Goal: Task Accomplishment & Management: Manage account settings

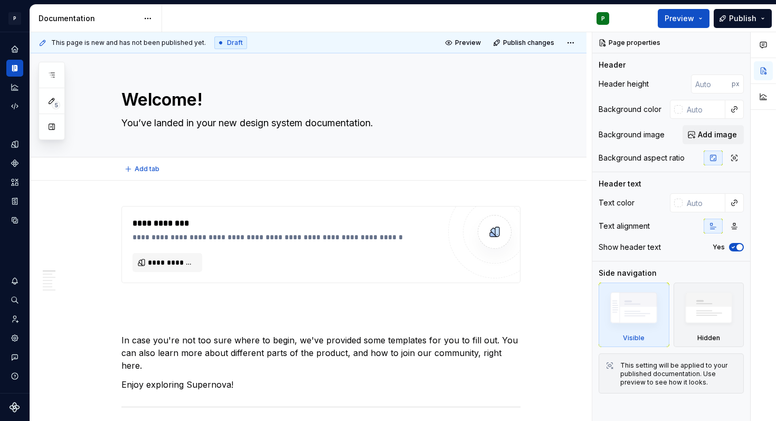
click at [502, 164] on div "Add tab" at bounding box center [320, 169] width 399 height 15
click at [240, 170] on div "Add tab" at bounding box center [320, 169] width 399 height 15
click at [722, 136] on span "Add image" at bounding box center [717, 134] width 39 height 11
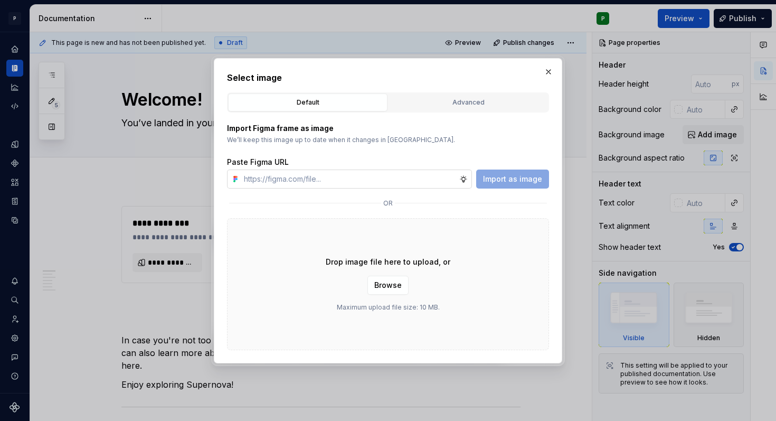
type textarea "*"
type input "https://www.figma.com/design/xFpgMTEDtKBsuDMMvKG6hN/Design-System-Foundations?n…"
click at [489, 181] on span "Import as image" at bounding box center [512, 179] width 59 height 11
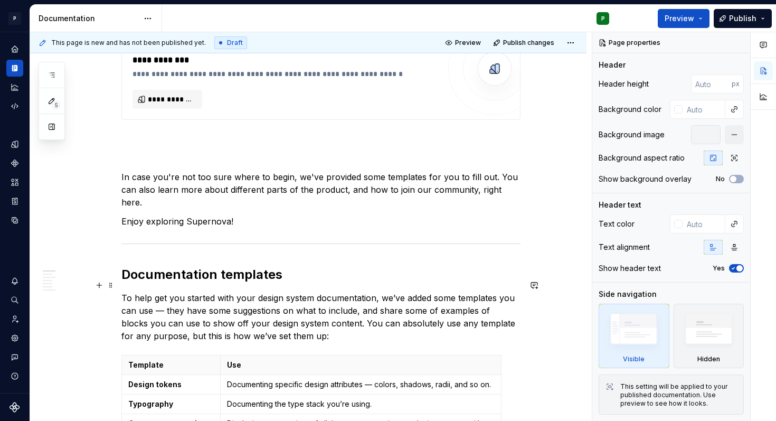
scroll to position [81, 0]
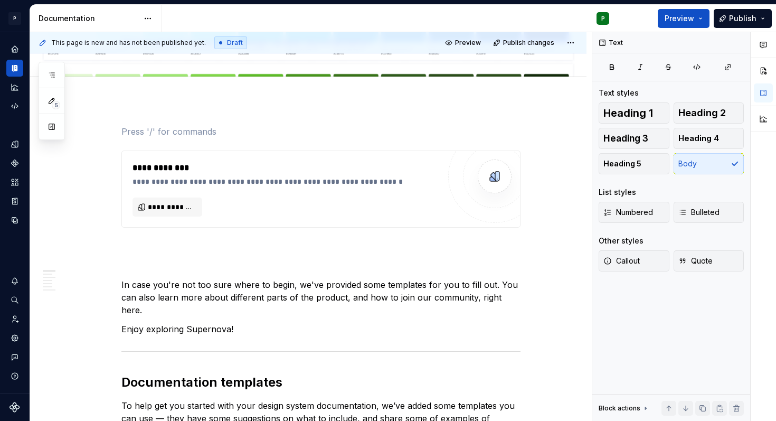
scroll to position [0, 0]
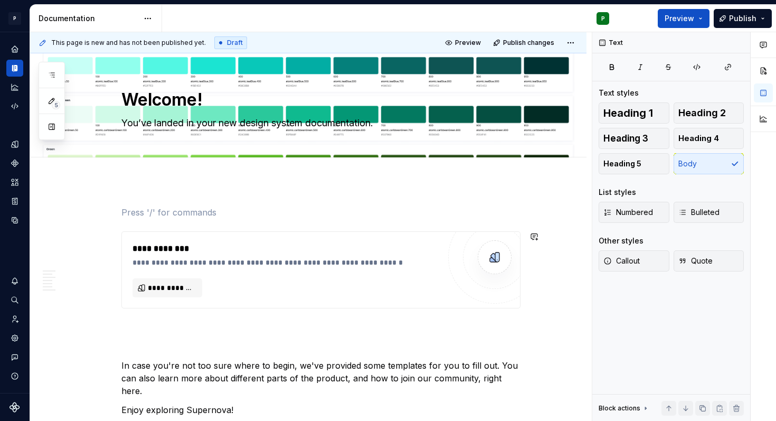
click at [391, 216] on p at bounding box center [320, 212] width 399 height 13
click at [252, 329] on p at bounding box center [320, 327] width 399 height 13
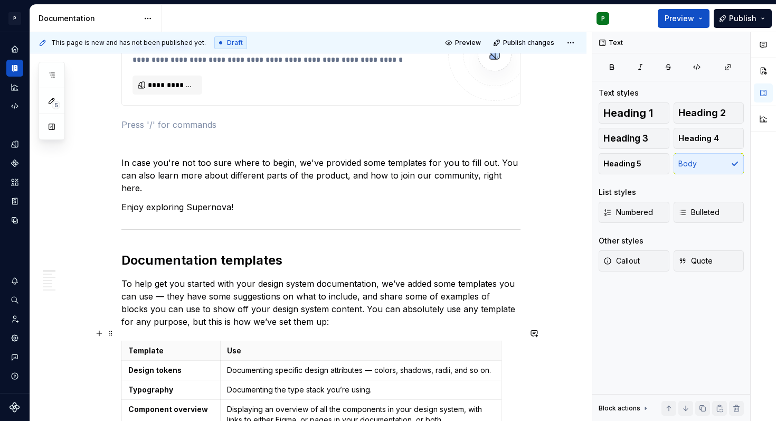
scroll to position [55, 0]
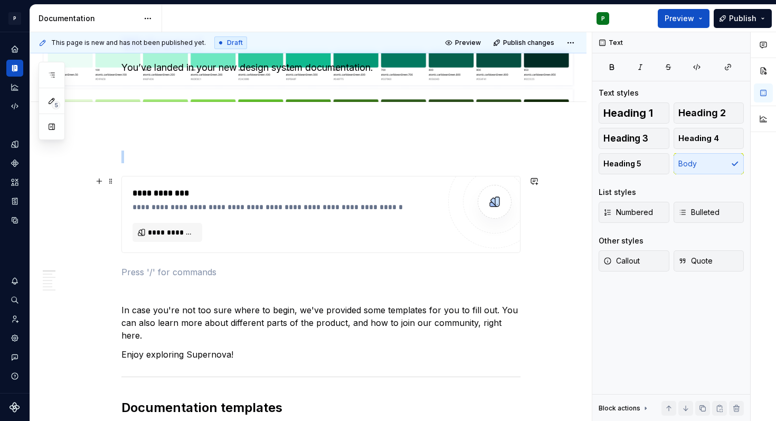
click at [234, 208] on div "**********" at bounding box center [286, 207] width 307 height 11
click at [389, 285] on p at bounding box center [320, 291] width 399 height 13
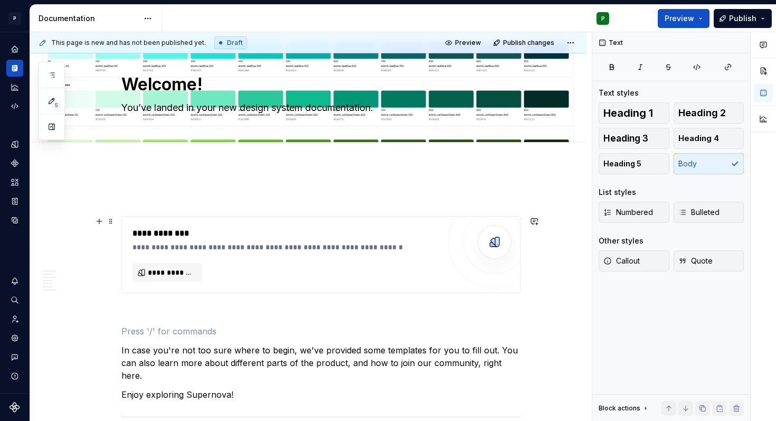
scroll to position [0, 0]
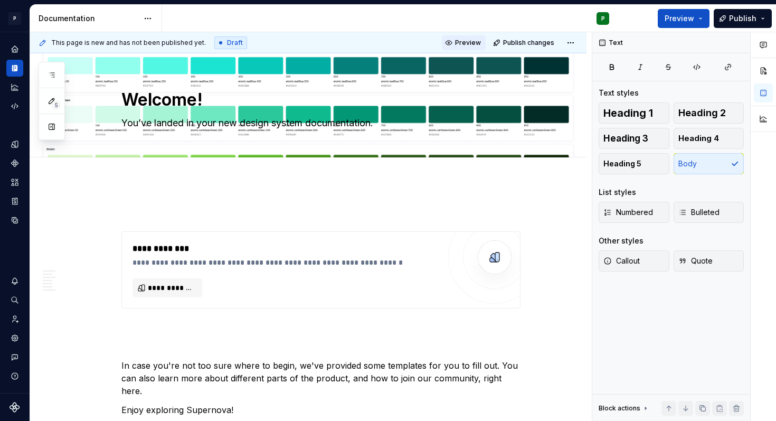
click at [480, 42] on span "Preview" at bounding box center [468, 43] width 26 height 8
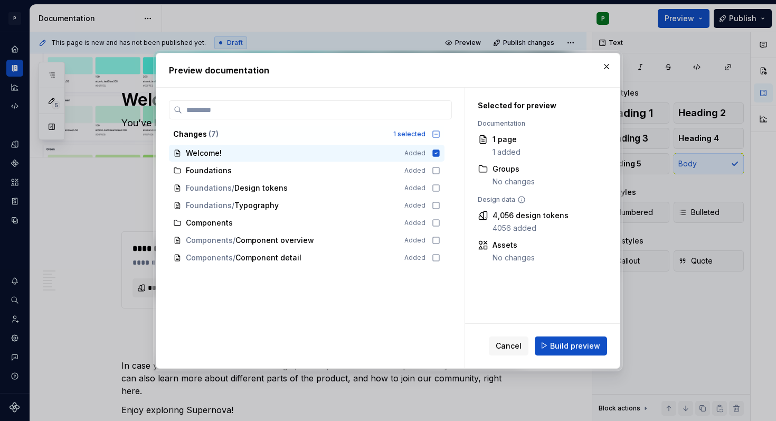
click at [605, 58] on div "Preview documentation" at bounding box center [388, 70] width 464 height 34
click at [604, 68] on button "button" at bounding box center [606, 66] width 15 height 15
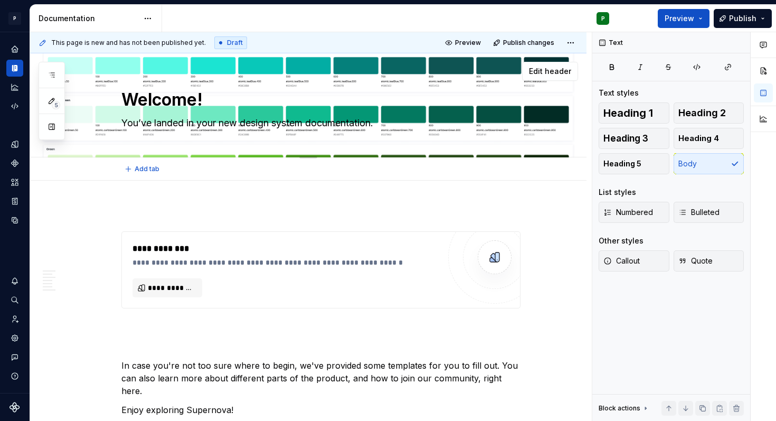
click at [322, 130] on textarea "You’ve landed in your new design system documentation." at bounding box center [318, 123] width 399 height 17
click at [320, 90] on textarea "Welcome!" at bounding box center [318, 99] width 399 height 25
click at [11, 49] on icon "Home" at bounding box center [14, 48] width 7 height 7
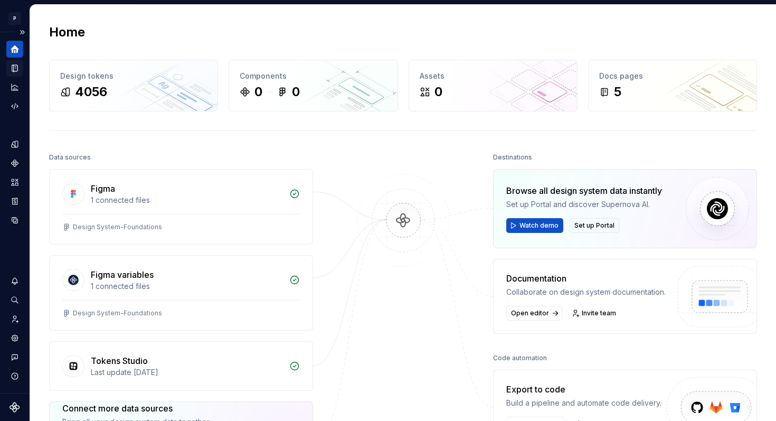
click at [17, 68] on icon "Documentation" at bounding box center [14, 68] width 5 height 7
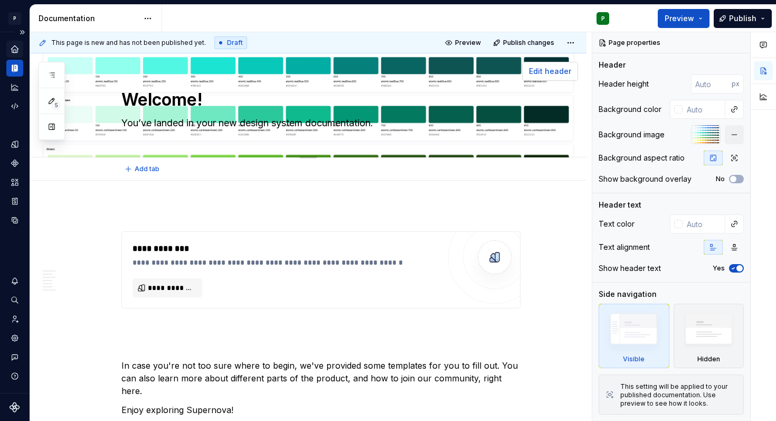
click at [562, 77] on button "Edit header" at bounding box center [550, 71] width 56 height 19
click at [557, 68] on span "Edit header" at bounding box center [550, 71] width 42 height 11
click at [556, 71] on span "Edit header" at bounding box center [550, 71] width 42 height 11
click at [554, 72] on span "Edit header" at bounding box center [550, 71] width 42 height 11
click at [566, 69] on span "Edit header" at bounding box center [550, 71] width 42 height 11
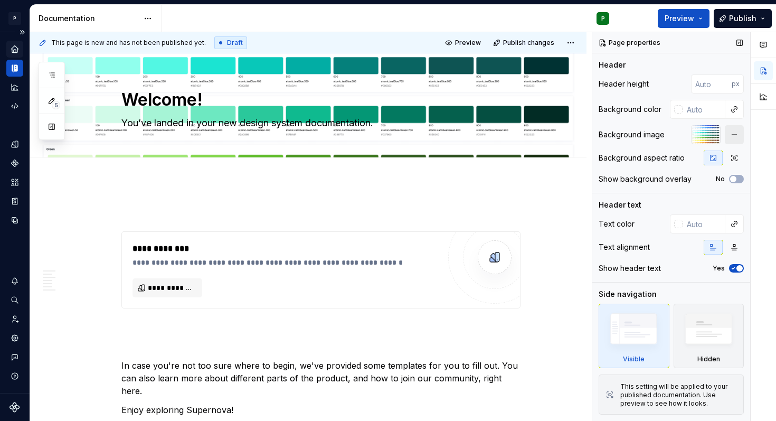
click at [731, 134] on button "button" at bounding box center [734, 134] width 19 height 19
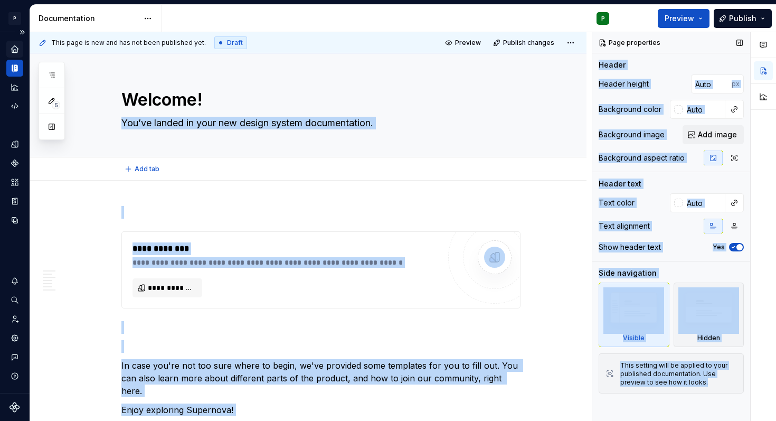
drag, startPoint x: 776, startPoint y: 123, endPoint x: 482, endPoint y: 161, distance: 296.2
click at [482, 160] on div "**********" at bounding box center [403, 226] width 746 height 389
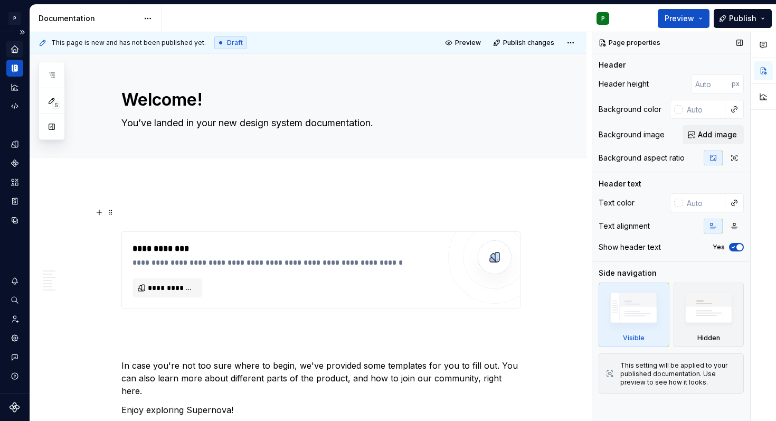
click at [482, 209] on p at bounding box center [320, 212] width 399 height 13
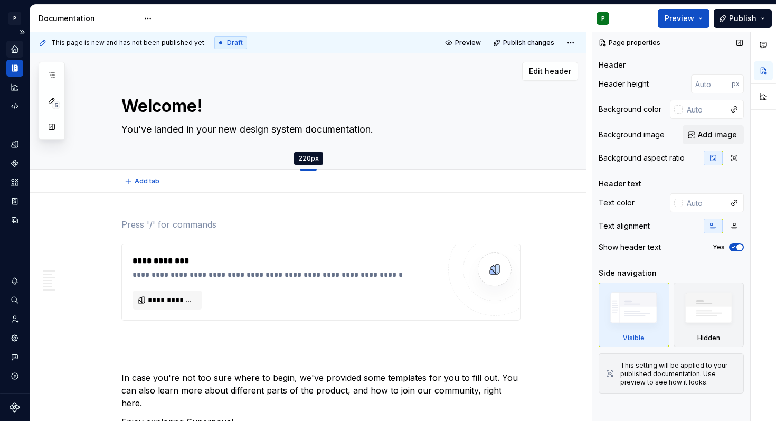
drag, startPoint x: 313, startPoint y: 156, endPoint x: 319, endPoint y: 170, distance: 14.4
click at [317, 170] on div at bounding box center [308, 169] width 17 height 2
type textarea "*"
type input "220"
click at [15, 46] on icon "Home" at bounding box center [14, 48] width 7 height 7
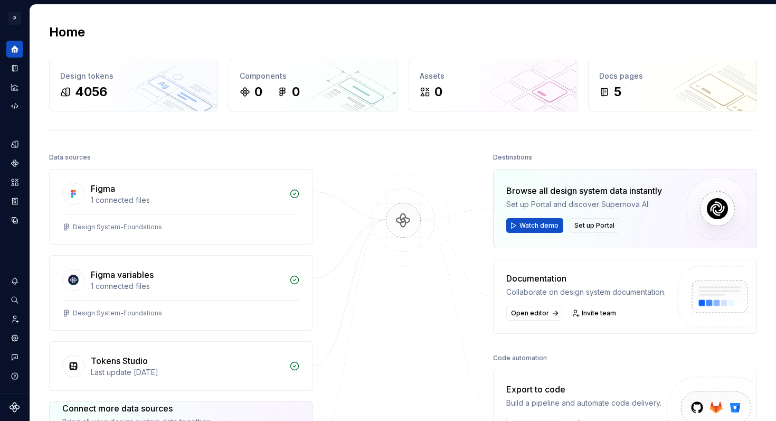
click at [16, 65] on icon "Documentation" at bounding box center [16, 67] width 4 height 5
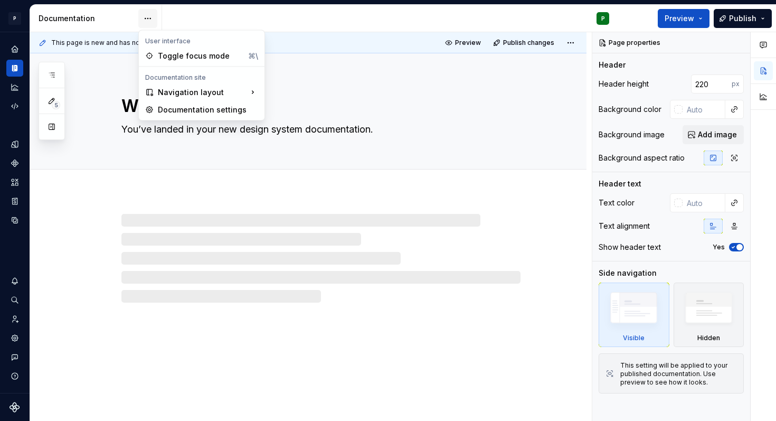
click at [151, 20] on html "P pakkadinsaw P Design system data Documentation P Preview Publish 5 Pages Add …" at bounding box center [388, 210] width 776 height 421
click at [108, 20] on html "P pakkadinsaw P Design system data Documentation P Preview Publish 5 Pages Add …" at bounding box center [388, 210] width 776 height 421
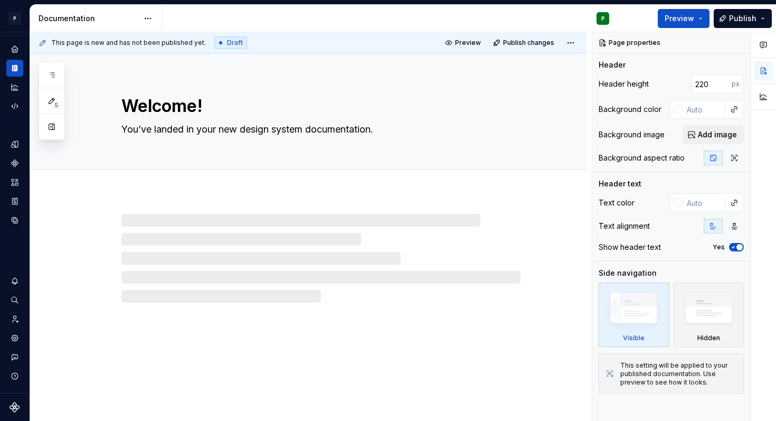
click at [87, 20] on div "Documentation" at bounding box center [89, 18] width 100 height 11
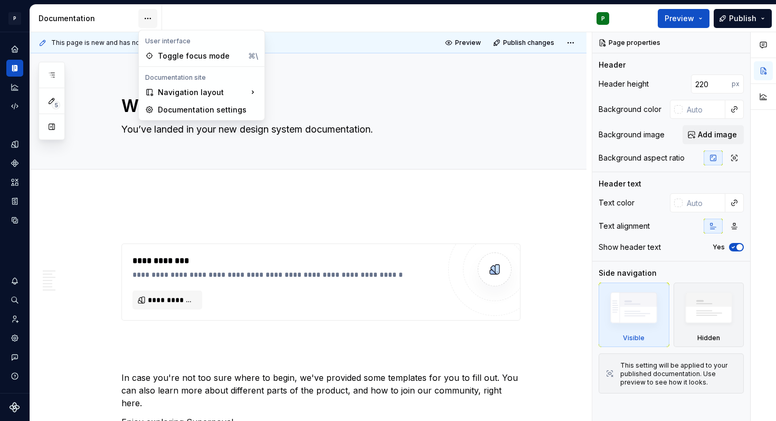
click at [152, 16] on html "P pakkadinsaw P Design system data Documentation P Preview Publish 5 Pages Add …" at bounding box center [388, 210] width 776 height 421
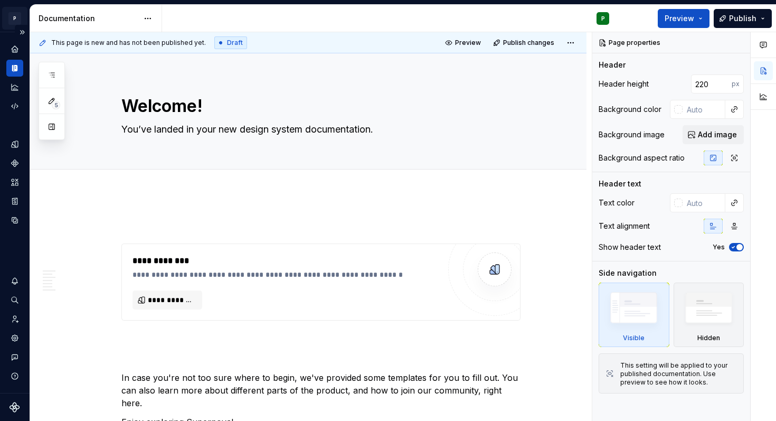
click at [15, 18] on html "P pakkadinsaw P Design system data Documentation P Preview Publish 5 Pages Add …" at bounding box center [388, 210] width 776 height 421
click at [14, 18] on html "P pakkadinsaw P Design system data Documentation P Preview Publish 5 Pages Add …" at bounding box center [388, 210] width 776 height 421
click at [13, 19] on html "P pakkadinsaw P Design system data Documentation P Preview Publish 5 Pages Add …" at bounding box center [388, 210] width 776 height 421
click at [23, 31] on button "Expand sidebar" at bounding box center [22, 32] width 15 height 15
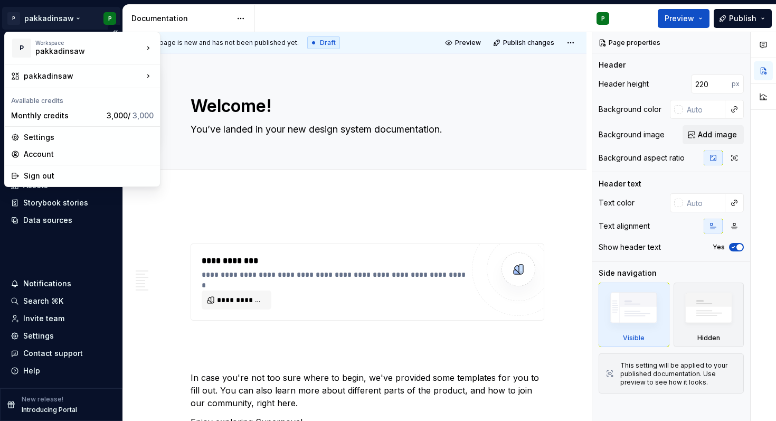
click at [71, 18] on html "P pakkadinsaw P Home Documentation Analytics Code automation Design system data…" at bounding box center [388, 210] width 776 height 421
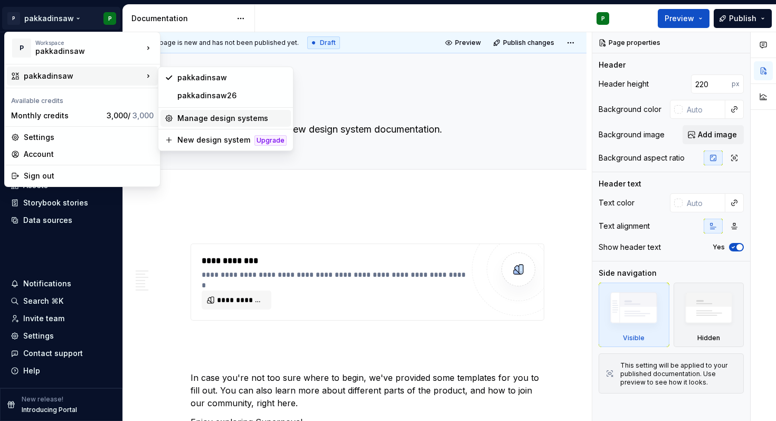
click at [194, 117] on div "Manage design systems" at bounding box center [231, 118] width 109 height 11
type textarea "*"
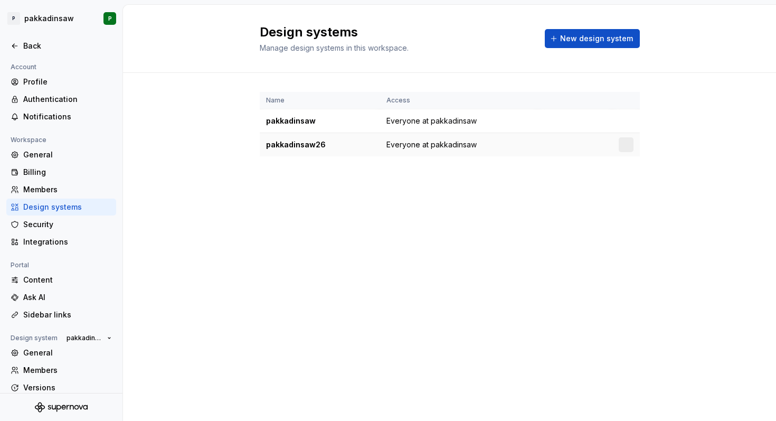
click at [573, 147] on td at bounding box center [575, 145] width 75 height 24
click at [629, 146] on div at bounding box center [626, 144] width 15 height 15
click at [627, 147] on html "P pakkadinsaw P Back Account Profile Authentication Notifications Workspace Gen…" at bounding box center [388, 210] width 776 height 421
click at [643, 186] on div "Design system settings" at bounding box center [689, 182] width 100 height 11
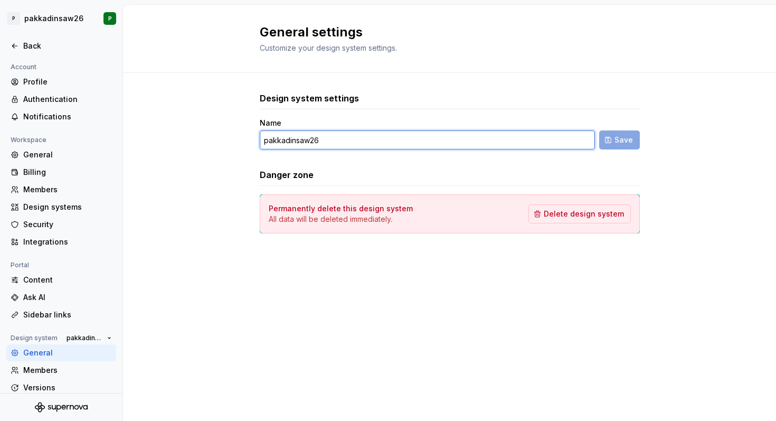
drag, startPoint x: 335, startPoint y: 140, endPoint x: 181, endPoint y: 135, distance: 154.3
click at [181, 135] on div "Design system settings Name pakkadinsaw26 Save Danger zone Permanently delete t…" at bounding box center [449, 173] width 653 height 201
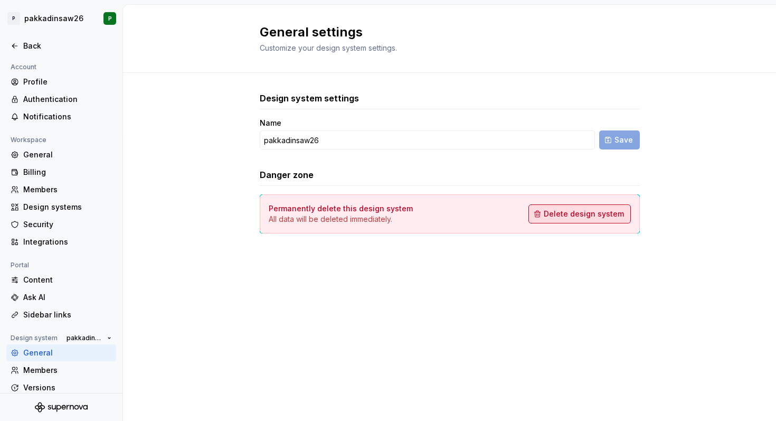
click at [576, 214] on span "Delete design system" at bounding box center [584, 214] width 80 height 11
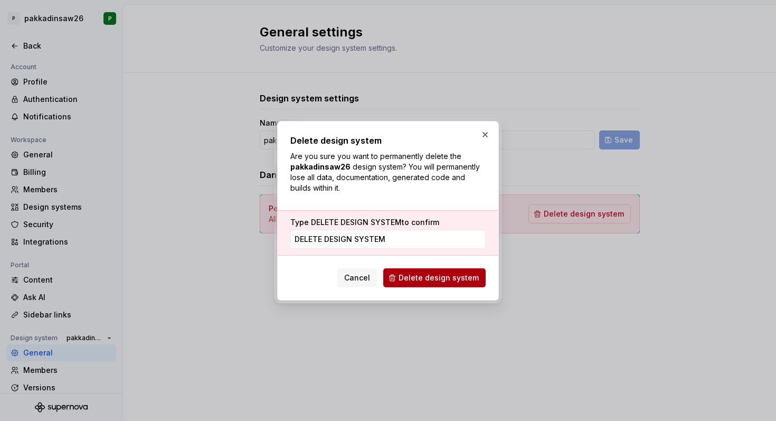
type input "DELETE DESIGN system"
click at [436, 278] on span "Delete design system" at bounding box center [439, 278] width 80 height 11
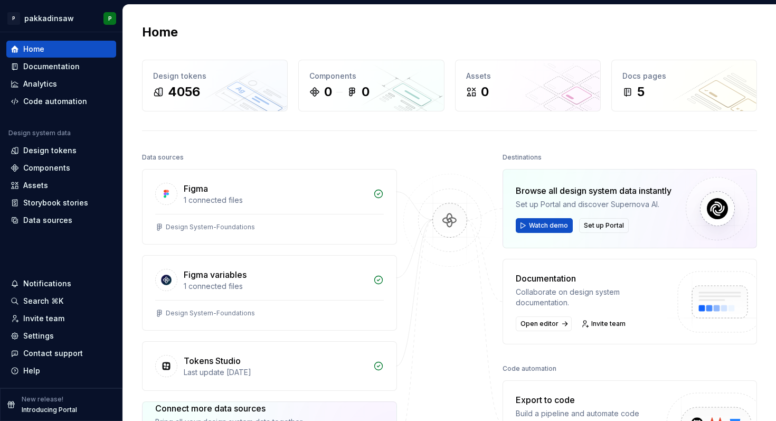
click at [757, 42] on div "Home Design tokens 4056 Components 0 0 Assets 0 Docs pages 5 Data sources Figma…" at bounding box center [449, 285] width 653 height 560
click at [64, 18] on html "P pakkadinsaw P Home Documentation Analytics Code automation Design system data…" at bounding box center [388, 210] width 776 height 421
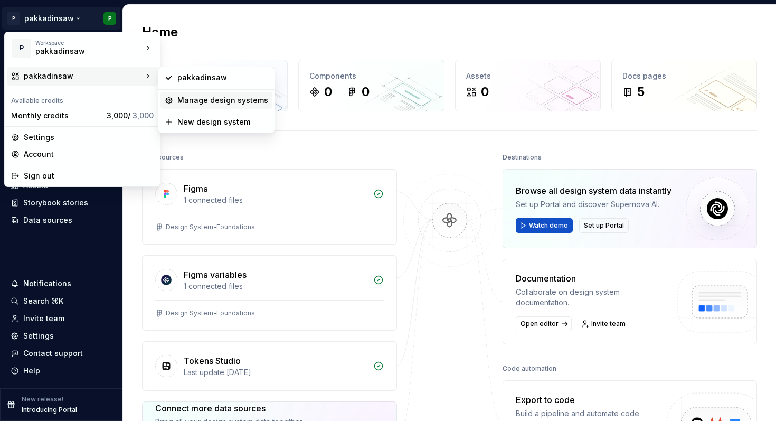
click at [203, 100] on div "Manage design systems" at bounding box center [222, 100] width 91 height 11
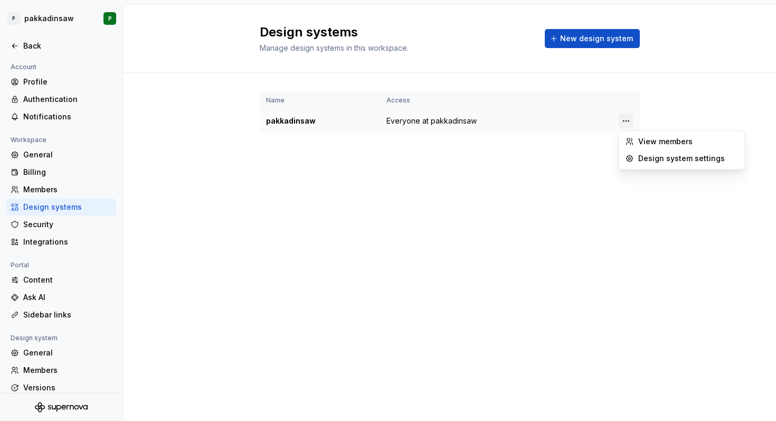
click at [625, 123] on html "P pakkadinsaw P Back Account Profile Authentication Notifications Workspace Gen…" at bounding box center [388, 210] width 776 height 421
click at [638, 159] on div "Design system settings" at bounding box center [682, 158] width 121 height 17
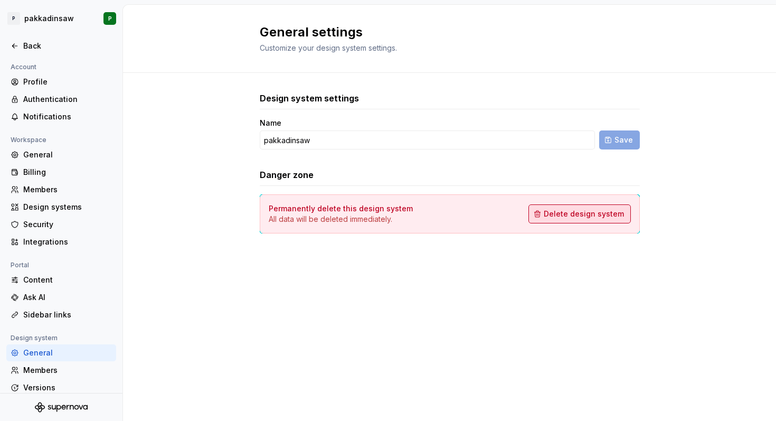
click at [556, 218] on span "Delete design system" at bounding box center [584, 214] width 80 height 11
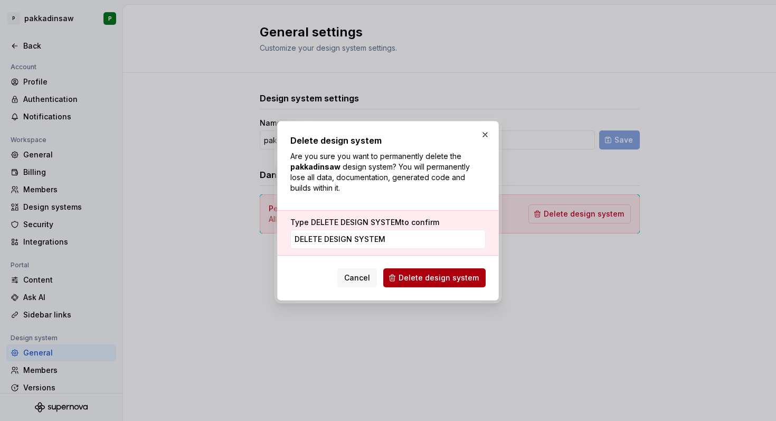
type input "DELETE DESIGN SYSTEM"
click at [432, 282] on span "Delete design system" at bounding box center [439, 278] width 80 height 11
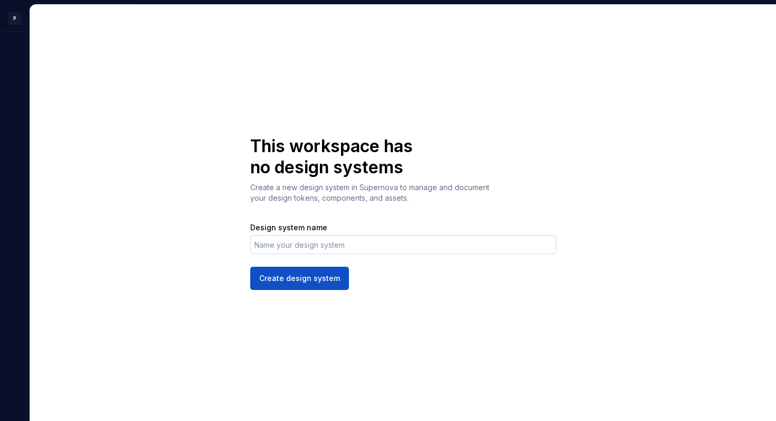
click at [361, 249] on input "Design system name" at bounding box center [403, 244] width 306 height 19
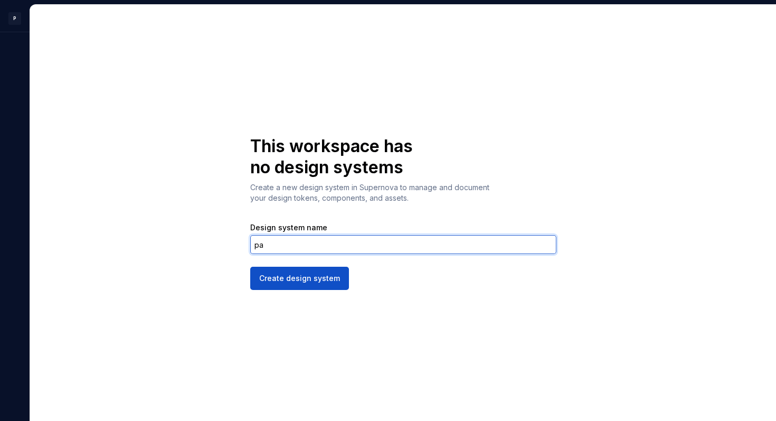
type input "pakkadinsaw"
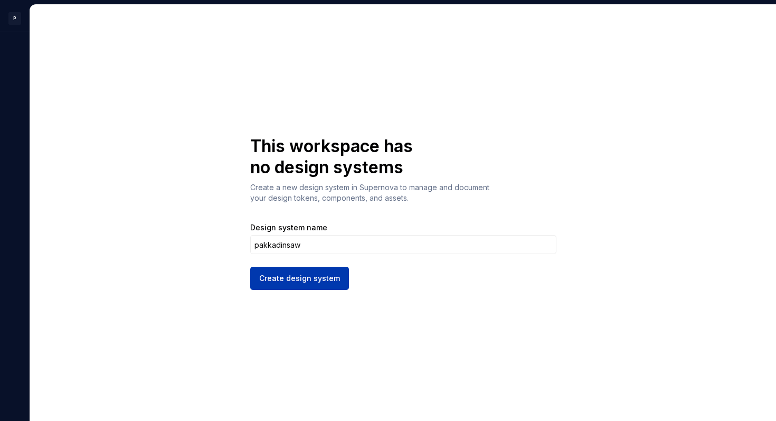
click at [317, 283] on span "Create design system" at bounding box center [299, 278] width 81 height 11
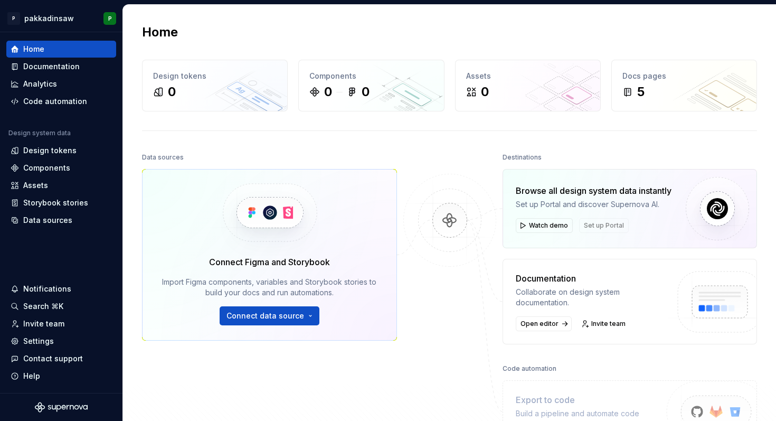
click at [254, 167] on div "Data sources Connect Figma and Storybook Import Figma components, variables and…" at bounding box center [269, 276] width 255 height 252
click at [307, 316] on button "Connect data source" at bounding box center [270, 315] width 100 height 19
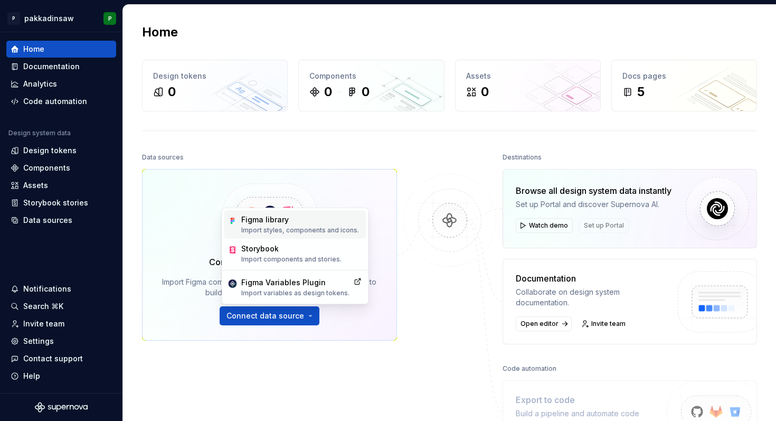
click at [306, 231] on p "Import styles, components and icons." at bounding box center [300, 230] width 118 height 8
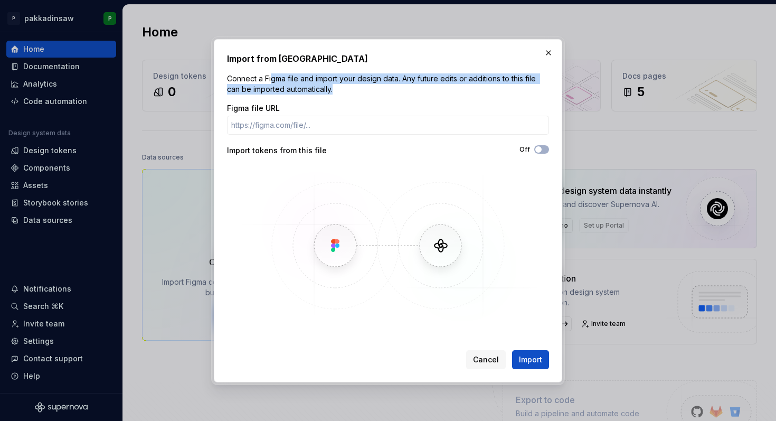
drag, startPoint x: 273, startPoint y: 80, endPoint x: 363, endPoint y: 89, distance: 90.8
click at [363, 89] on p "Connect a Figma file and import your design data. Any future edits or additions…" at bounding box center [388, 83] width 322 height 21
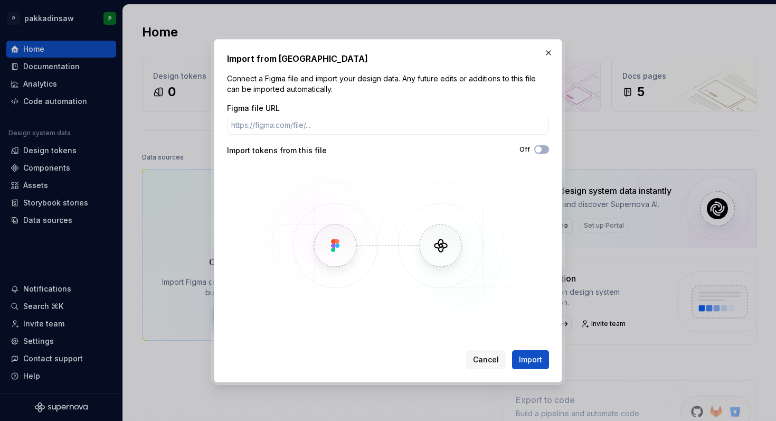
click at [397, 89] on p "Connect a Figma file and import your design data. Any future edits or additions…" at bounding box center [388, 83] width 322 height 21
click at [544, 146] on button "Off" at bounding box center [542, 149] width 15 height 8
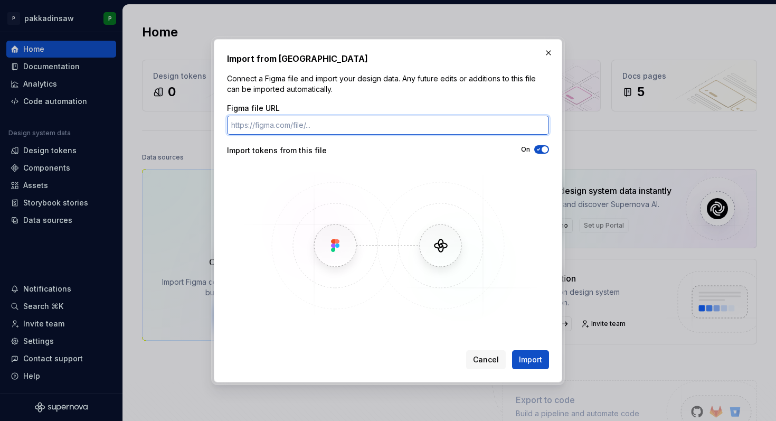
click at [315, 128] on input "Figma file URL" at bounding box center [388, 125] width 322 height 19
paste input "https://www.figma.com/design/xFpgMTEDtKBsuDMMvKG6hN/Design-System-Foundations?n…"
type input "https://www.figma.com/design/xFpgMTEDtKBsuDMMvKG6hN/Design-System-Foundations?n…"
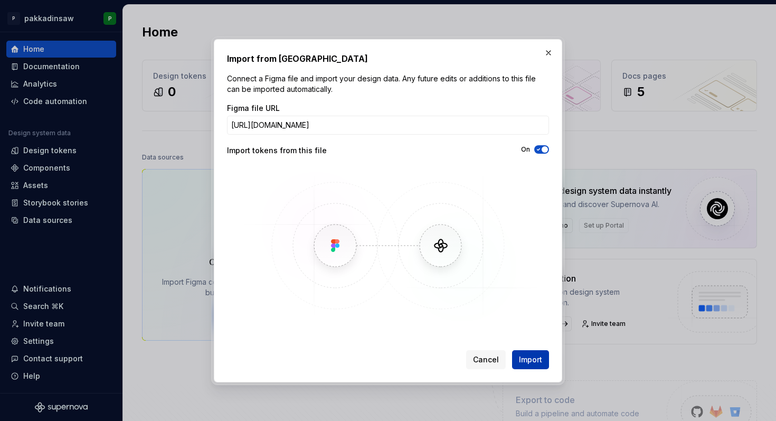
scroll to position [0, 0]
click at [526, 360] on span "Import" at bounding box center [530, 359] width 23 height 11
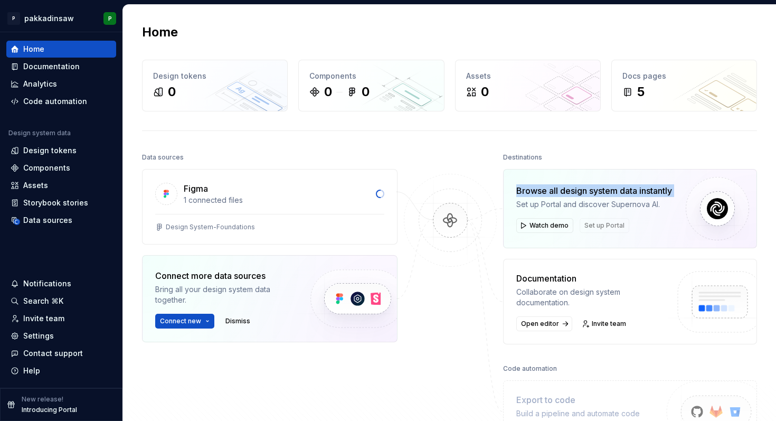
drag, startPoint x: 514, startPoint y: 190, endPoint x: 649, endPoint y: 197, distance: 135.4
click at [649, 199] on div "Browse all design system data instantly Set up Portal and discover Supernova AI…" at bounding box center [630, 208] width 254 height 79
click at [651, 208] on div "Set up Portal and discover Supernova AI." at bounding box center [595, 204] width 156 height 11
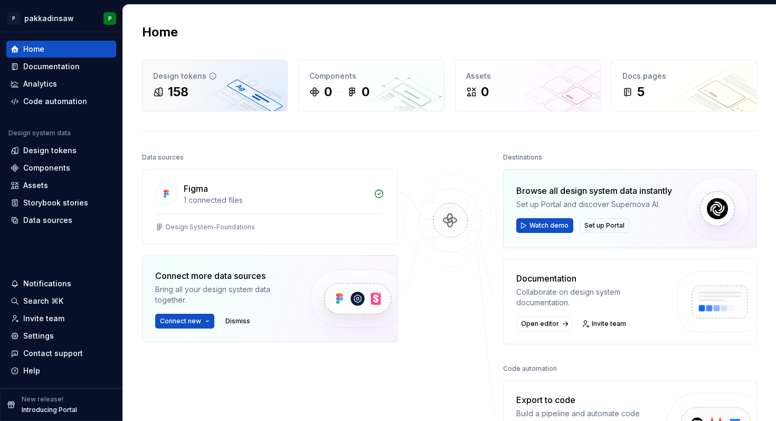
click at [189, 95] on div "158" at bounding box center [178, 91] width 21 height 17
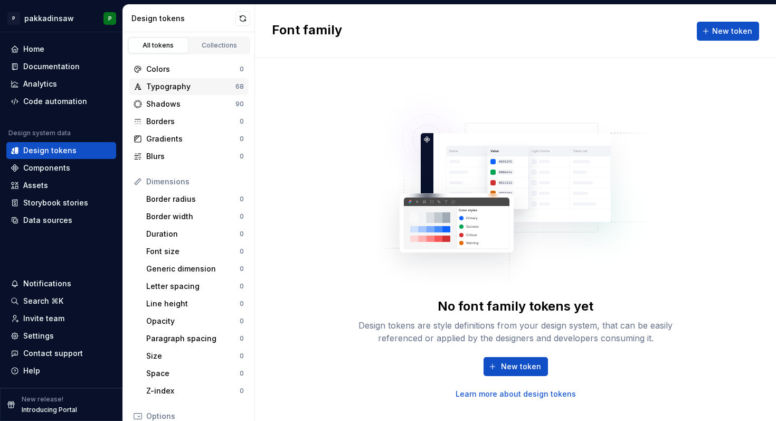
click at [199, 87] on div "Typography" at bounding box center [190, 86] width 89 height 11
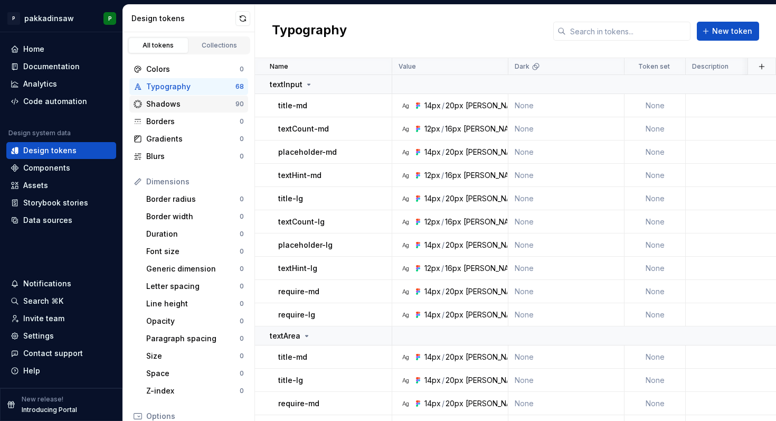
click at [192, 106] on div "Shadows" at bounding box center [190, 104] width 89 height 11
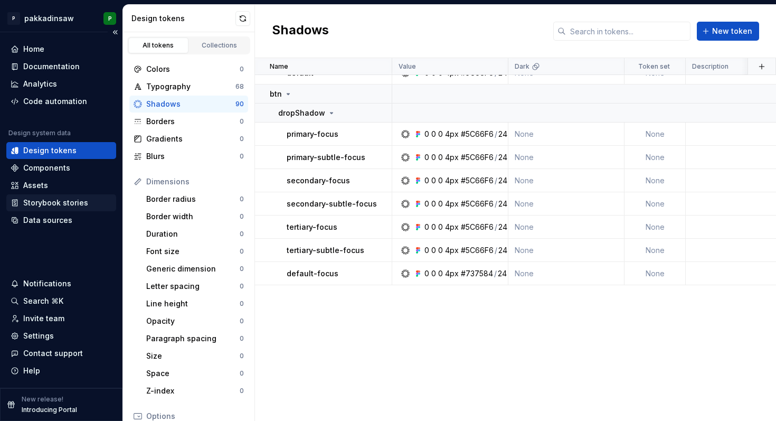
scroll to position [339, 0]
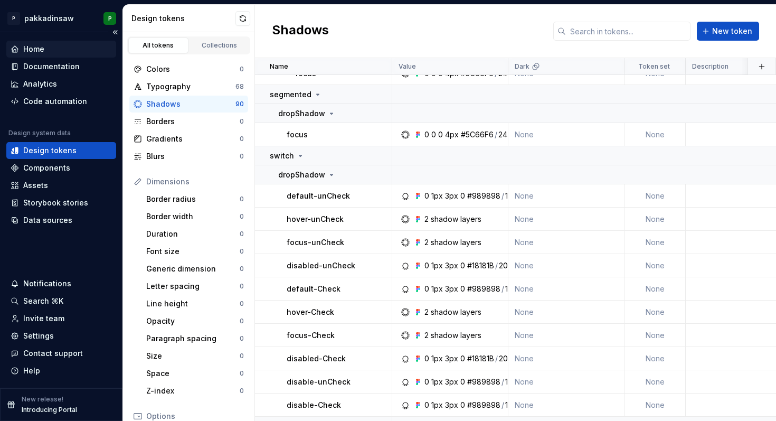
click at [46, 46] on div "Home" at bounding box center [61, 49] width 101 height 11
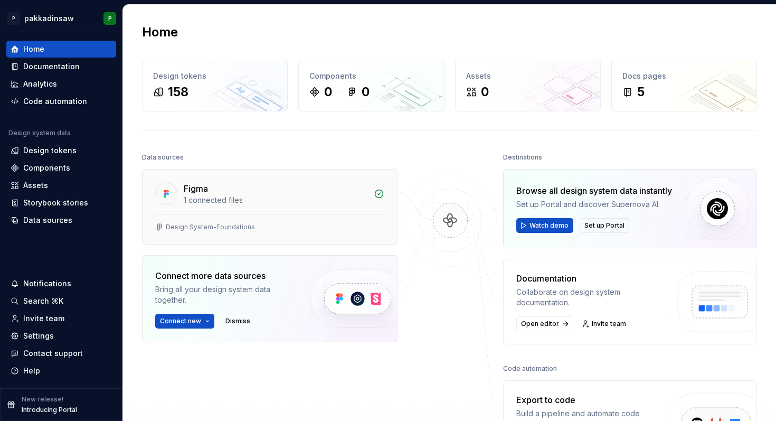
click at [308, 190] on div "Figma" at bounding box center [276, 188] width 184 height 13
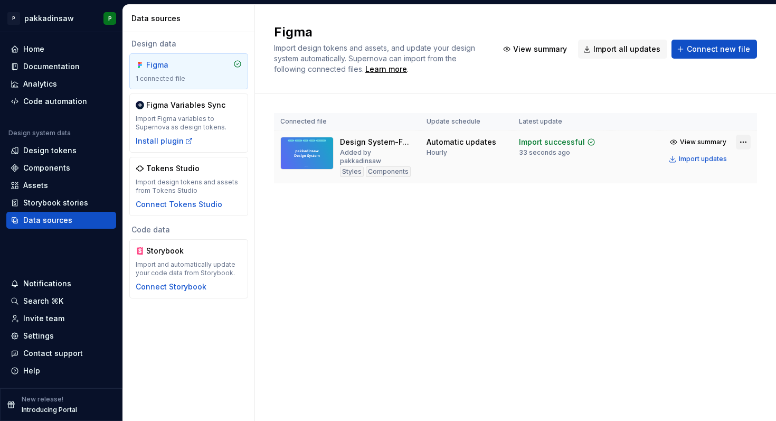
click at [743, 142] on html "P pakkadinsaw P Home Documentation Analytics Code automation Design system data…" at bounding box center [388, 210] width 776 height 421
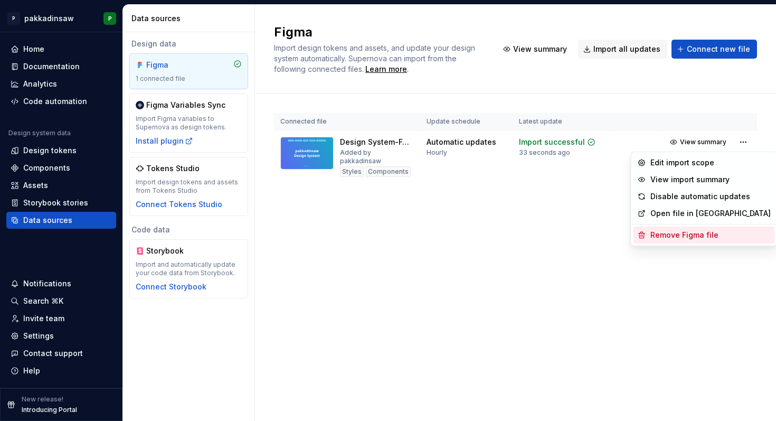
click at [677, 236] on div "Remove Figma file" at bounding box center [711, 235] width 120 height 11
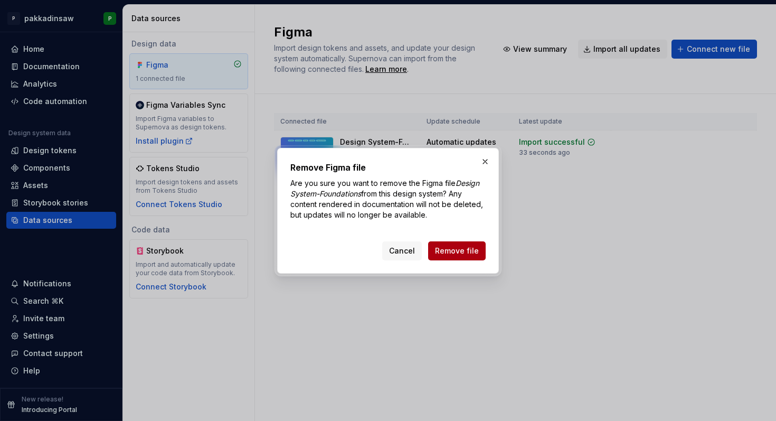
click at [465, 255] on span "Remove file" at bounding box center [457, 251] width 44 height 11
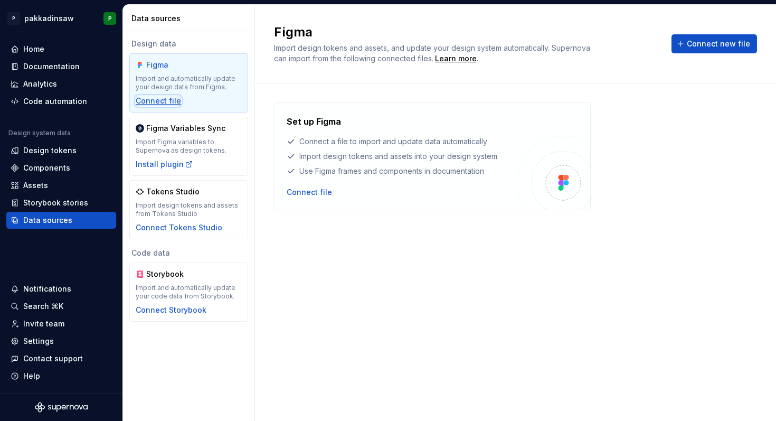
click at [166, 100] on div "Connect file" at bounding box center [158, 101] width 45 height 11
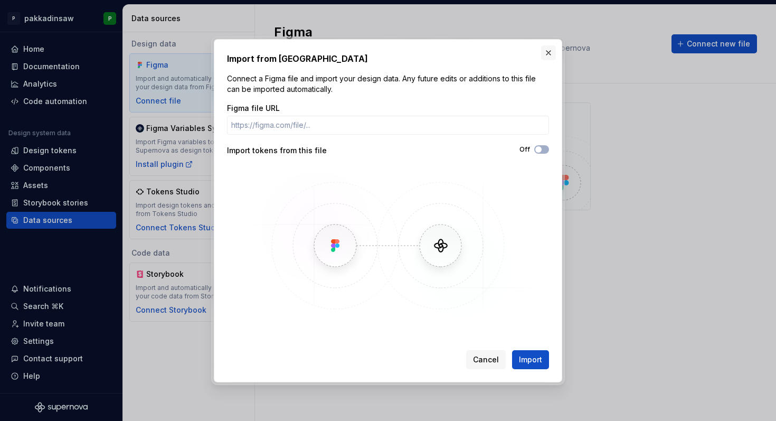
click at [551, 51] on button "button" at bounding box center [548, 52] width 15 height 15
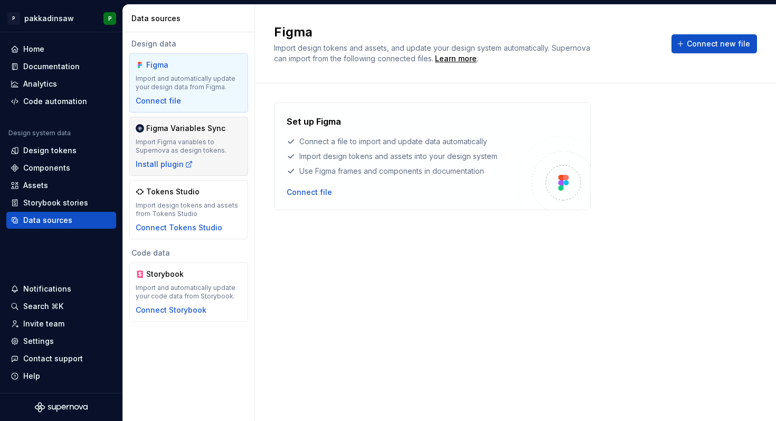
click at [225, 142] on div "Import Figma variables to Supernova as design tokens." at bounding box center [189, 146] width 106 height 17
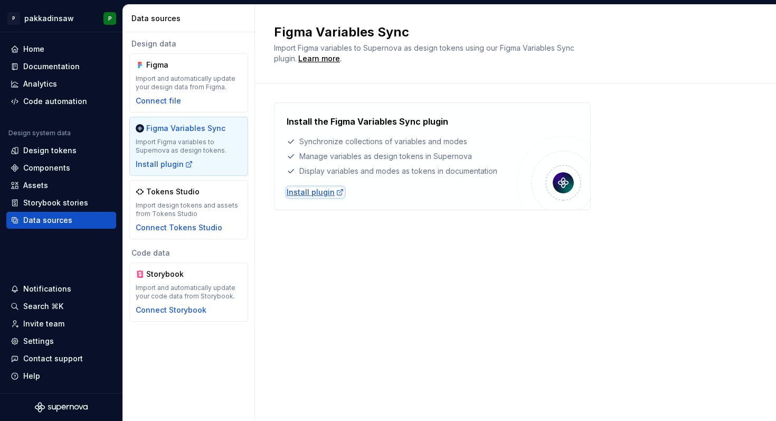
click at [303, 191] on div "Install plugin" at bounding box center [316, 192] width 58 height 11
click at [310, 215] on div "Install the Figma Variables Sync plugin Synchronize collections of variables an…" at bounding box center [515, 166] width 483 height 167
click at [199, 226] on div "Connect Tokens Studio" at bounding box center [179, 227] width 87 height 11
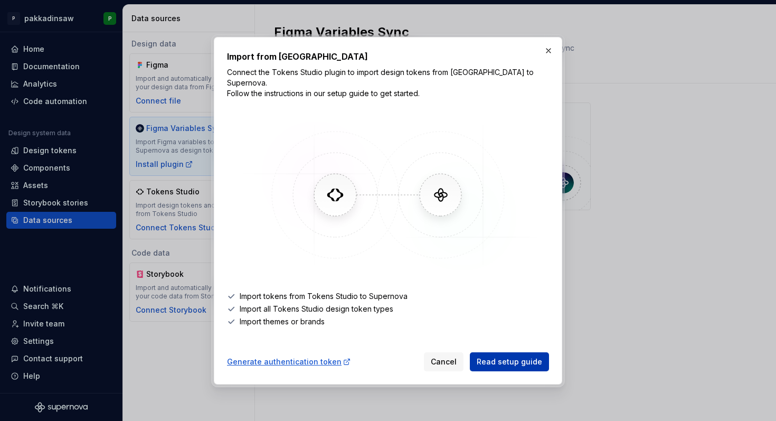
click at [499, 358] on span "Read setup guide" at bounding box center [509, 362] width 65 height 11
click at [551, 55] on button "button" at bounding box center [548, 50] width 15 height 15
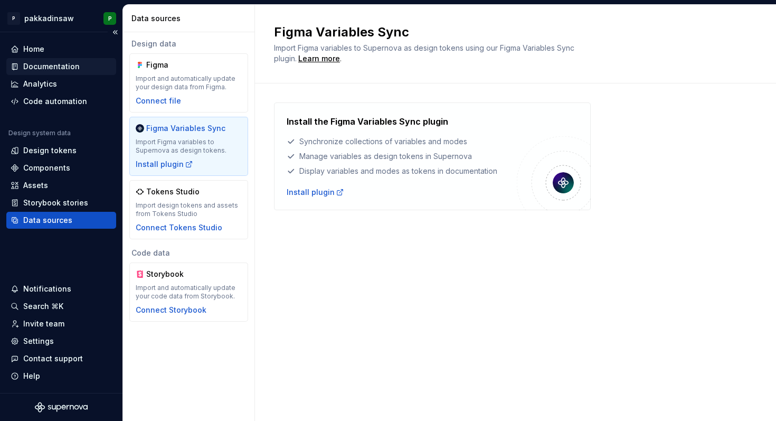
click at [53, 64] on div "Documentation" at bounding box center [51, 66] width 57 height 11
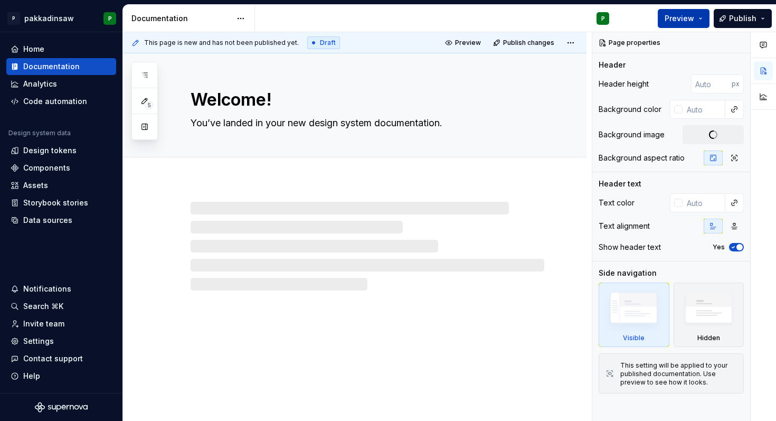
click at [700, 18] on button "Preview" at bounding box center [684, 18] width 52 height 19
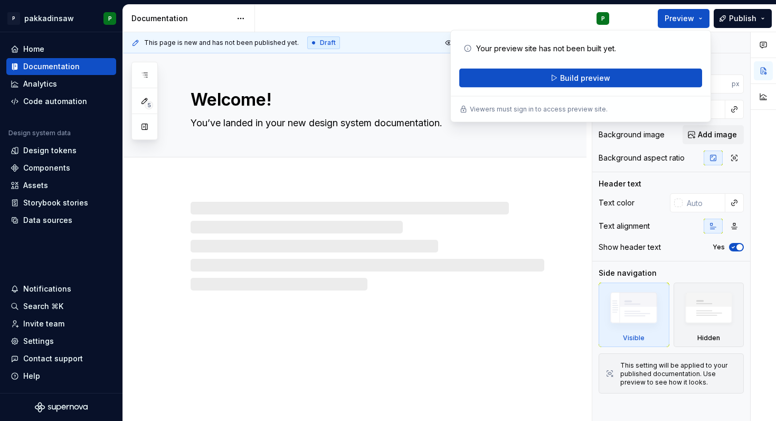
click at [543, 21] on div "P" at bounding box center [436, 18] width 363 height 27
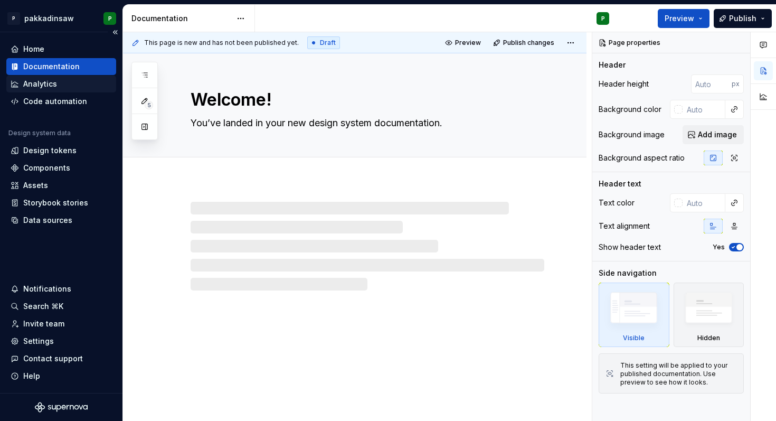
type textarea "*"
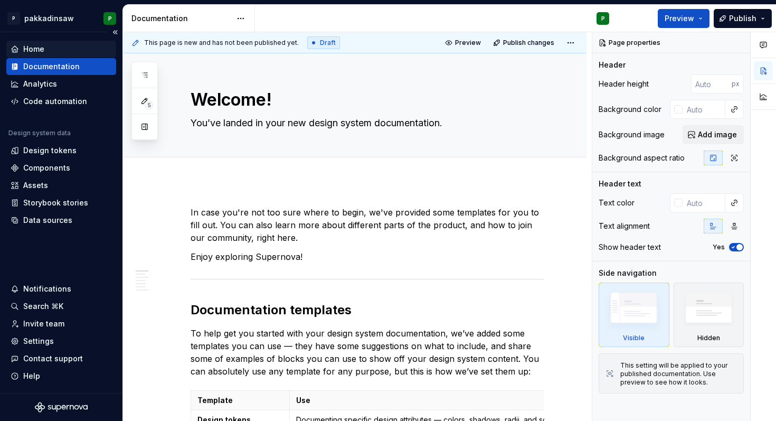
click at [61, 48] on div "Home" at bounding box center [61, 49] width 101 height 11
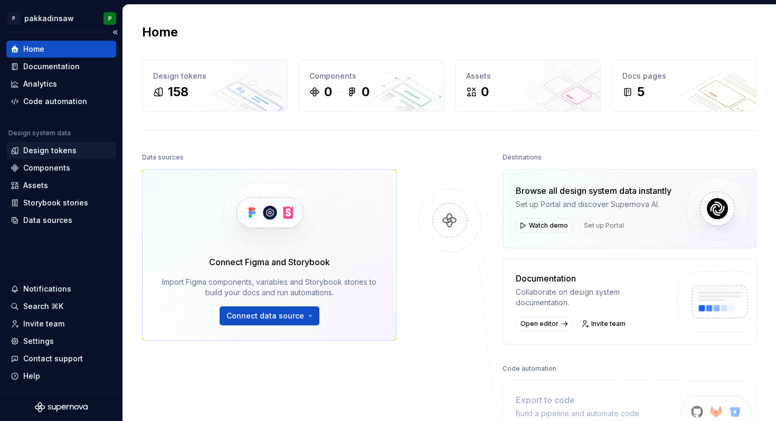
click at [52, 152] on div "Design tokens" at bounding box center [49, 150] width 53 height 11
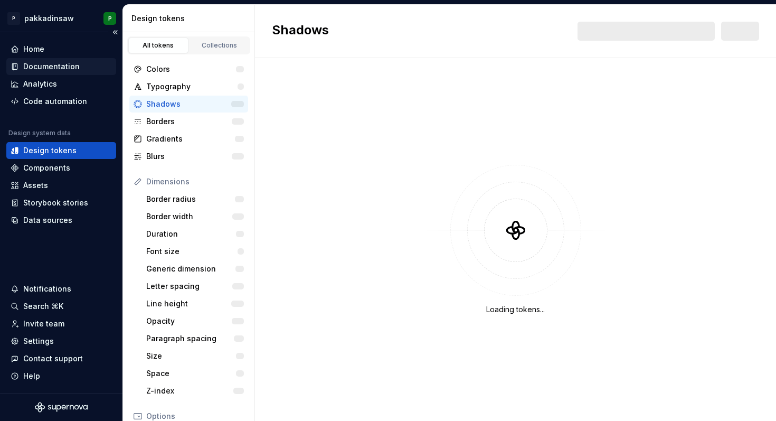
click at [53, 63] on div "Documentation" at bounding box center [51, 66] width 57 height 11
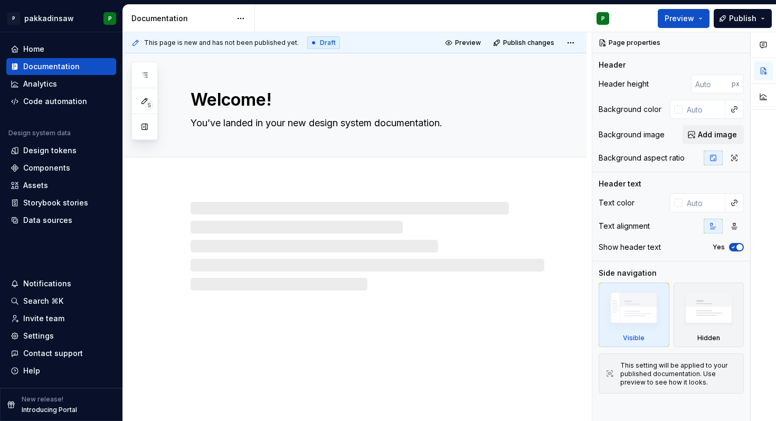
click at [325, 208] on div at bounding box center [368, 246] width 354 height 89
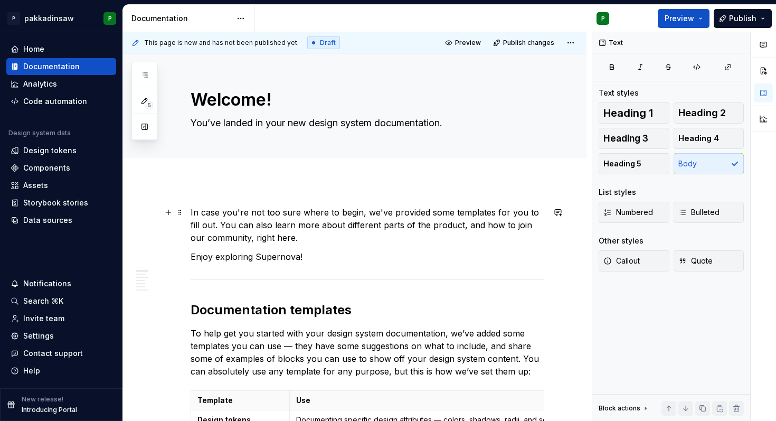
click at [218, 219] on p "In case you're not too sure where to begin, we've provided some templates for y…" at bounding box center [368, 225] width 354 height 38
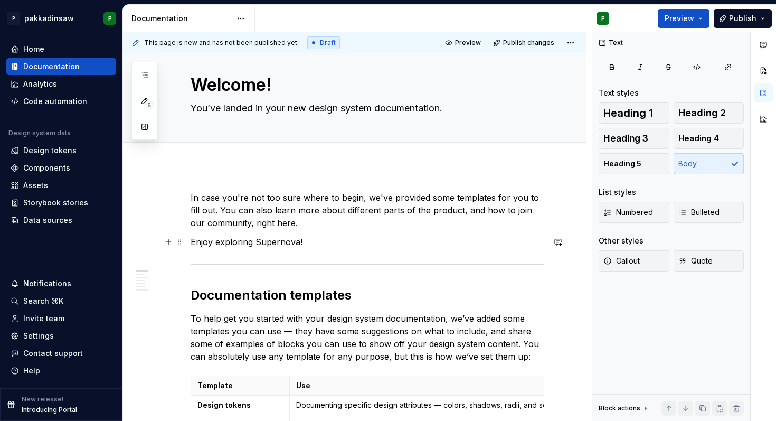
click at [270, 236] on p "Enjoy exploring Supernova!" at bounding box center [368, 242] width 354 height 13
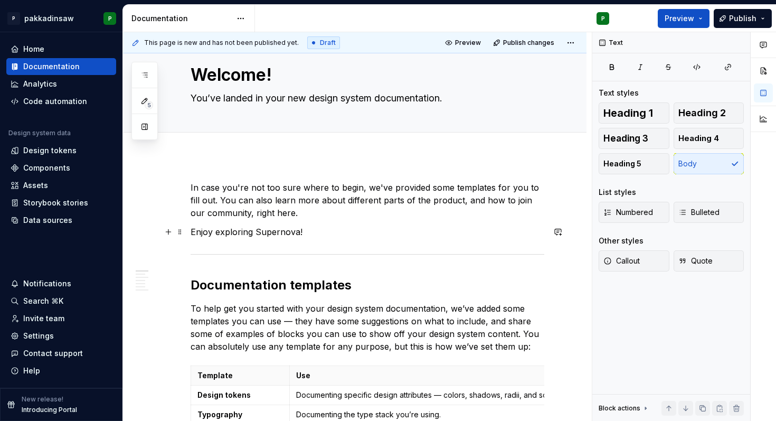
scroll to position [0, 0]
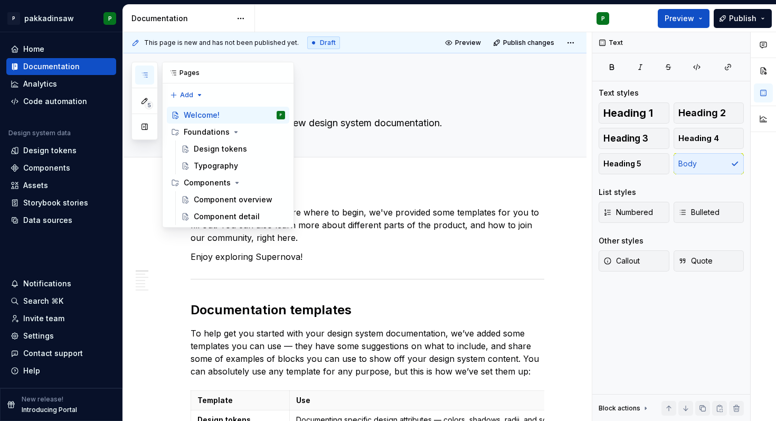
click at [147, 70] on button "button" at bounding box center [144, 74] width 19 height 19
click at [208, 149] on div "Design tokens" at bounding box center [220, 149] width 53 height 11
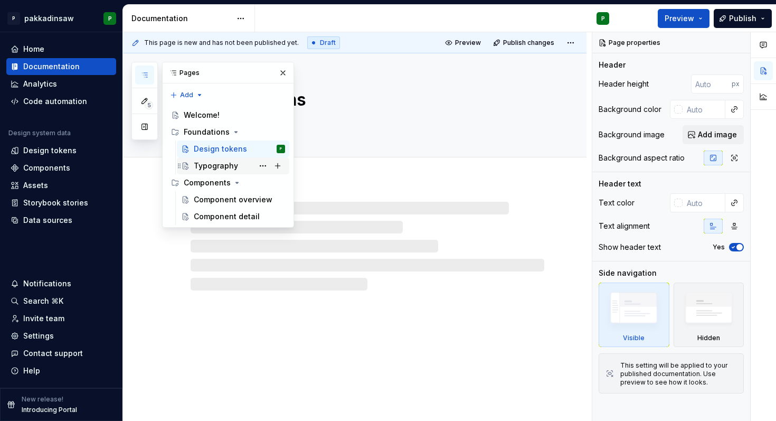
click at [204, 167] on div "Typography" at bounding box center [216, 166] width 44 height 11
click at [280, 164] on button "Page tree" at bounding box center [277, 165] width 15 height 15
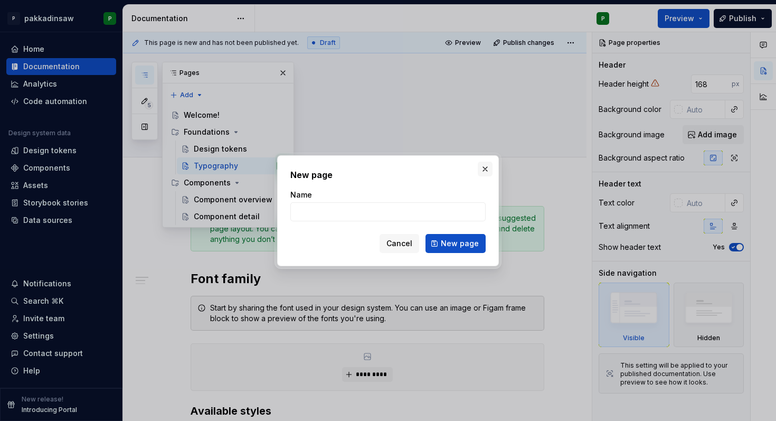
click at [487, 168] on button "button" at bounding box center [485, 169] width 15 height 15
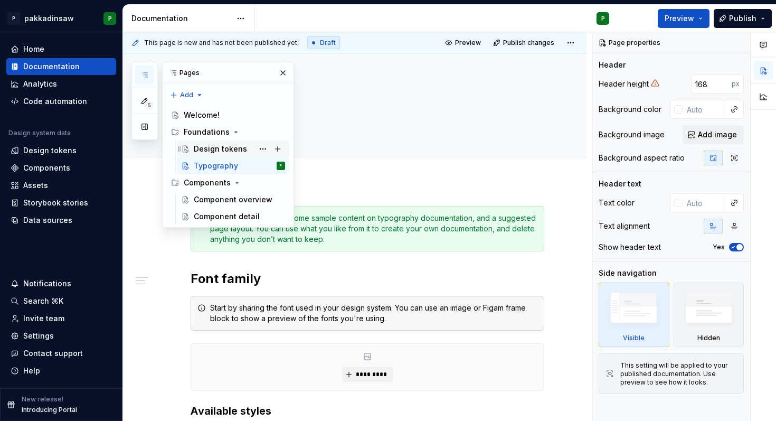
click at [232, 146] on div "Design tokens" at bounding box center [220, 149] width 53 height 11
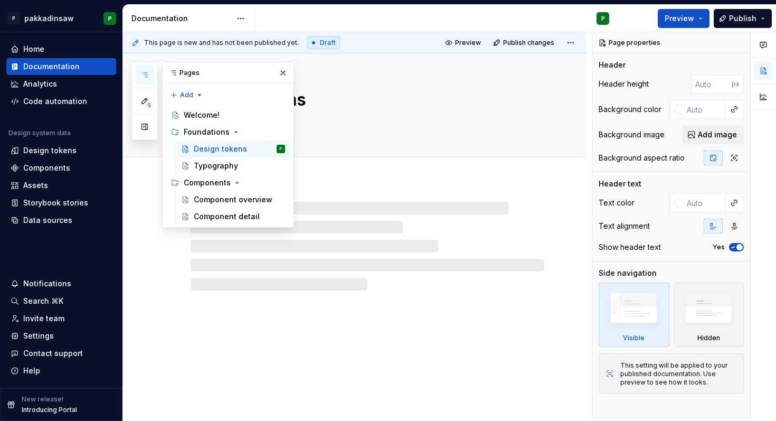
click at [334, 181] on div at bounding box center [355, 236] width 464 height 110
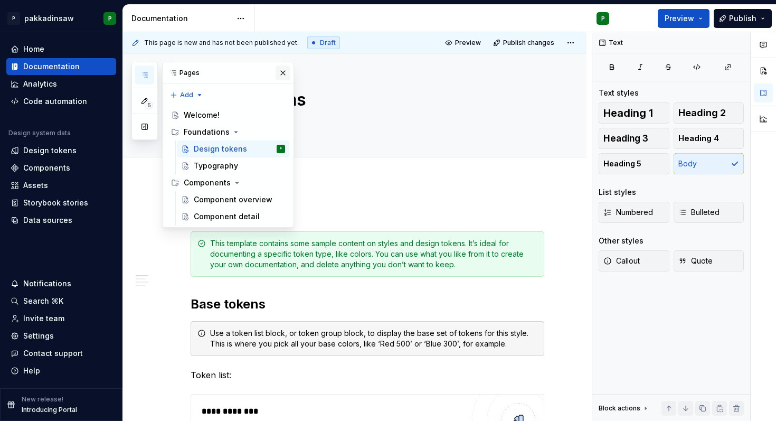
click at [282, 65] on button "button" at bounding box center [283, 72] width 15 height 15
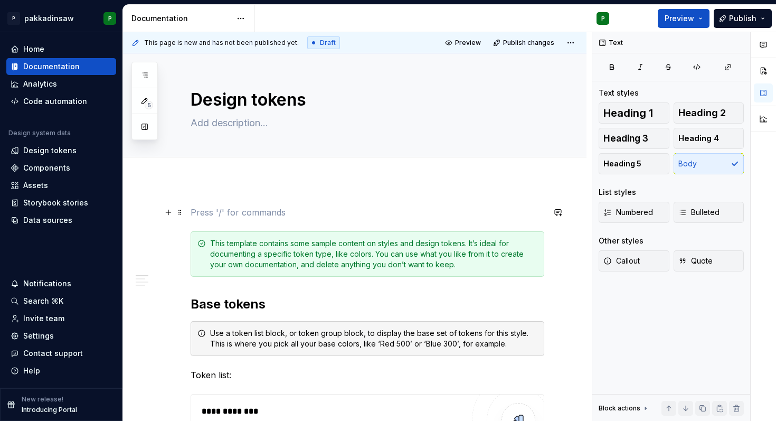
click at [222, 217] on p at bounding box center [368, 212] width 354 height 13
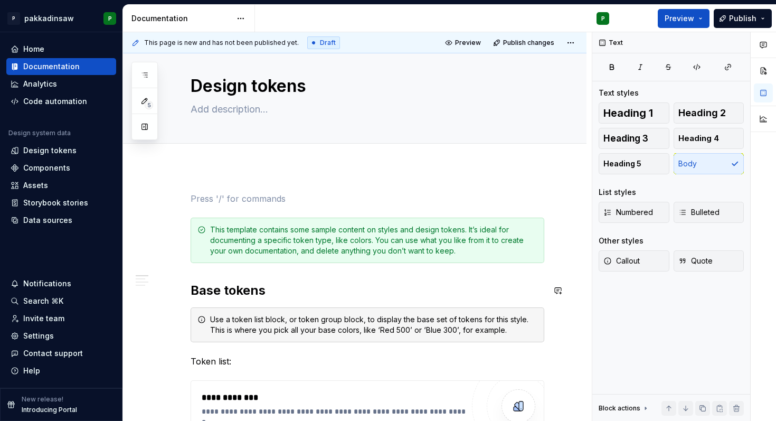
scroll to position [16, 0]
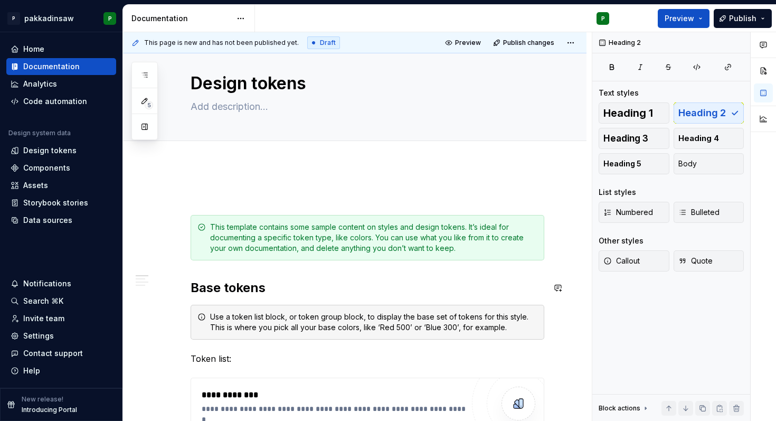
type textarea "*"
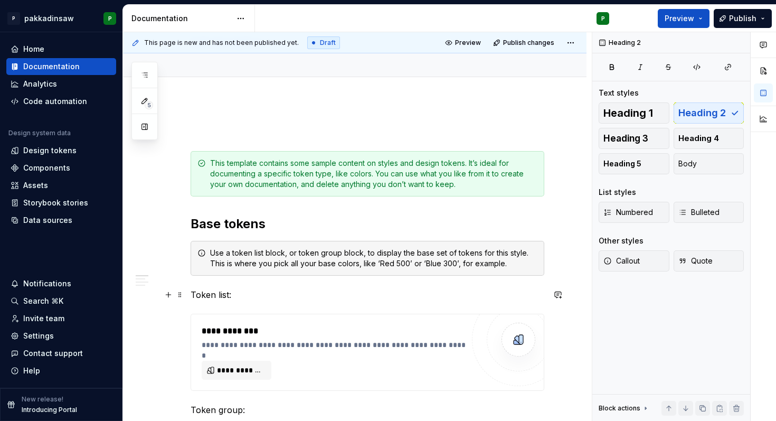
scroll to position [53, 0]
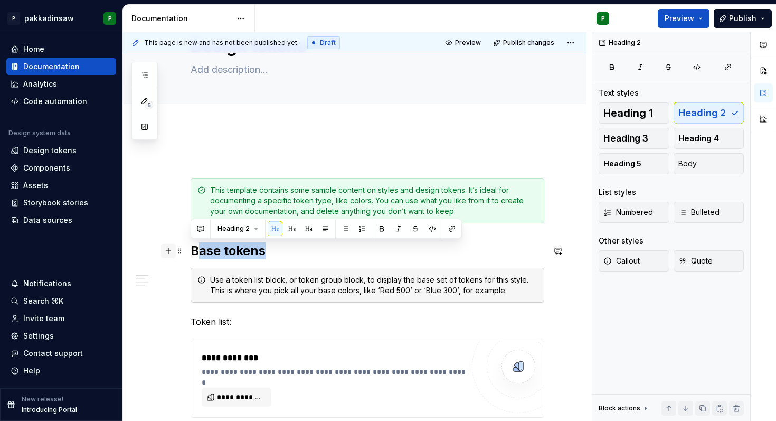
drag, startPoint x: 269, startPoint y: 251, endPoint x: 166, endPoint y: 250, distance: 102.5
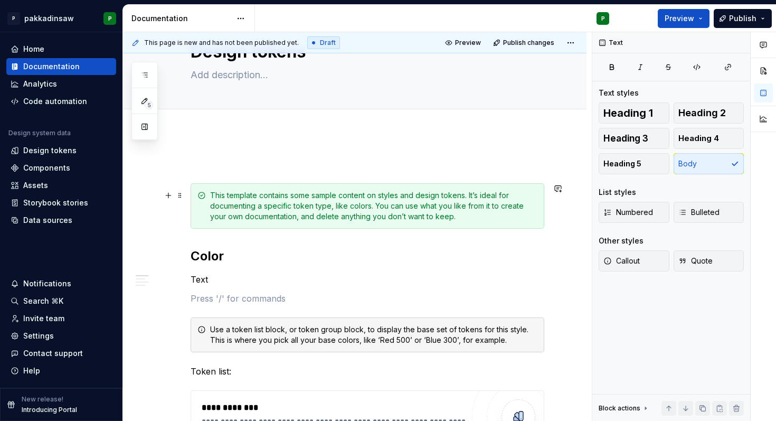
scroll to position [61, 0]
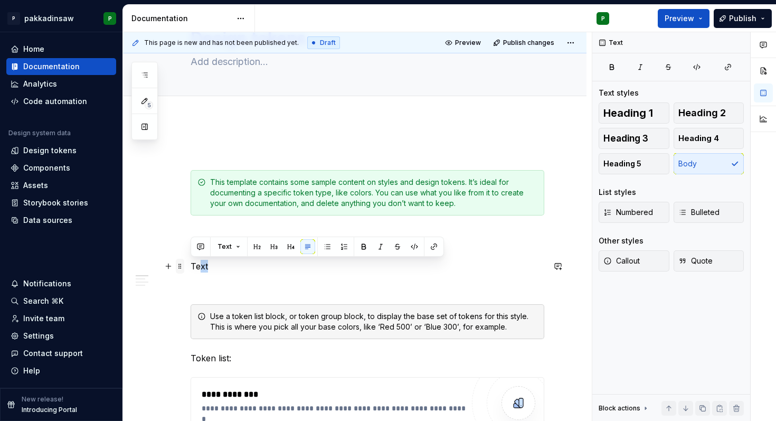
drag, startPoint x: 211, startPoint y: 263, endPoint x: 178, endPoint y: 263, distance: 32.7
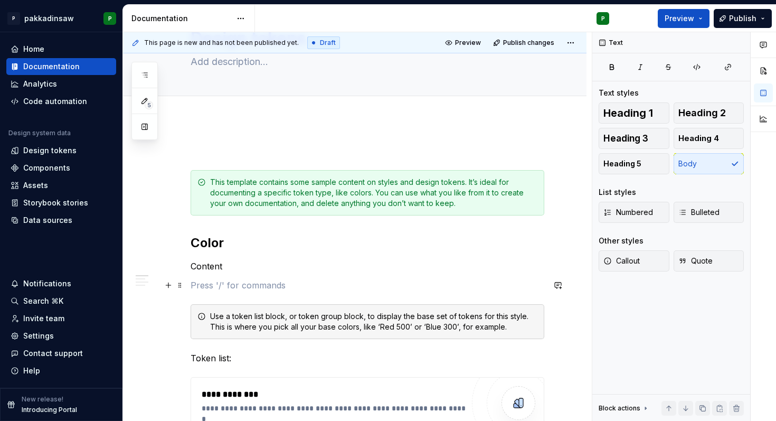
click at [202, 284] on p at bounding box center [368, 285] width 354 height 13
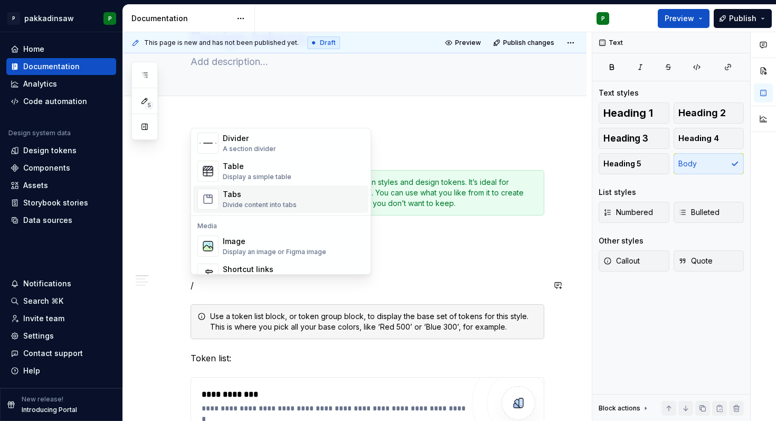
scroll to position [364, 0]
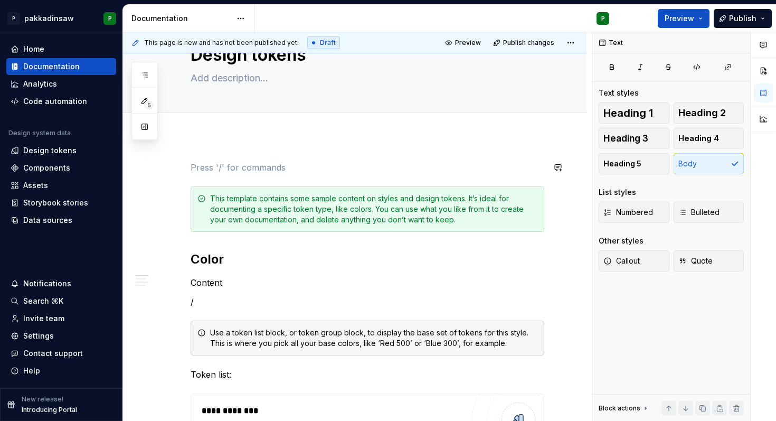
scroll to position [52, 0]
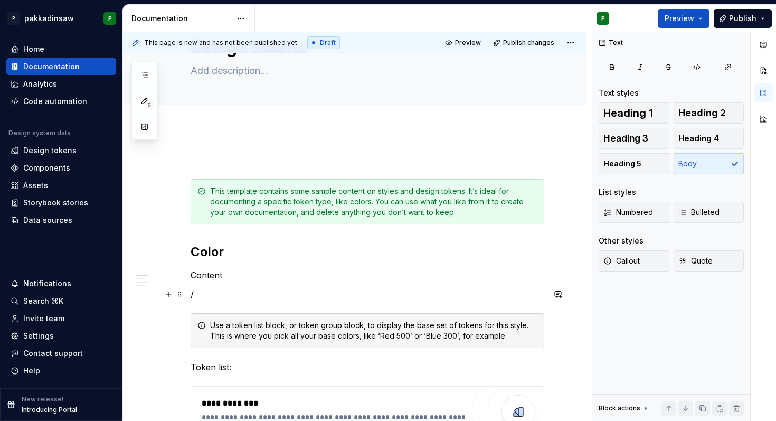
click at [205, 293] on p "/" at bounding box center [368, 294] width 354 height 13
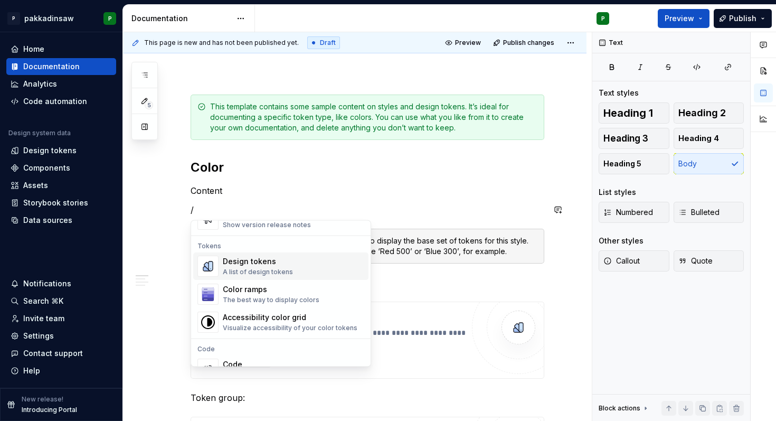
scroll to position [757, 0]
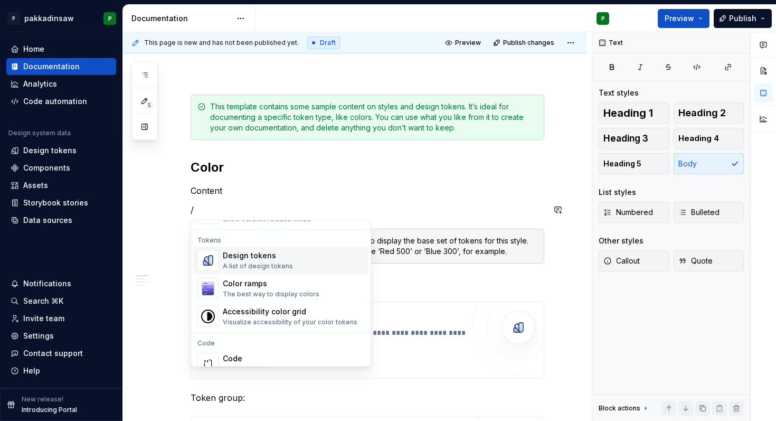
click at [207, 259] on img "Suggestions" at bounding box center [208, 260] width 20 height 21
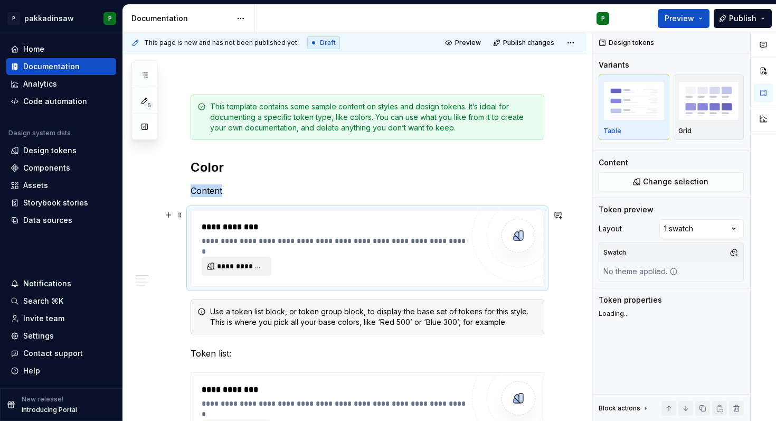
click at [236, 264] on span "**********" at bounding box center [241, 266] width 48 height 11
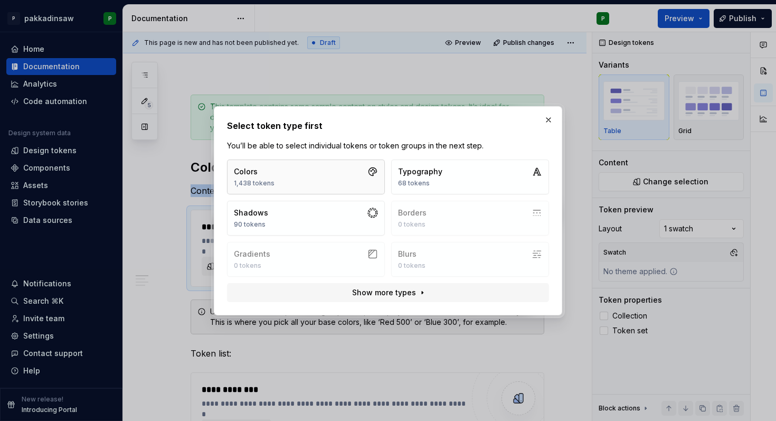
click at [317, 175] on button "Colors 1,438 tokens" at bounding box center [306, 177] width 158 height 35
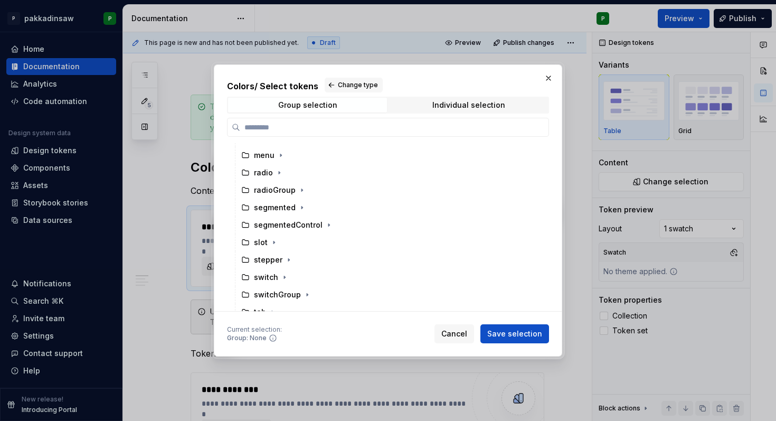
scroll to position [267, 0]
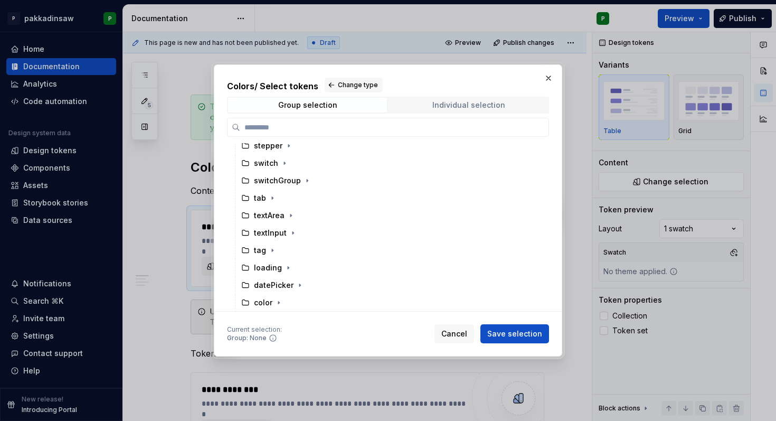
click at [426, 105] on span "Individual selection" at bounding box center [468, 105] width 159 height 15
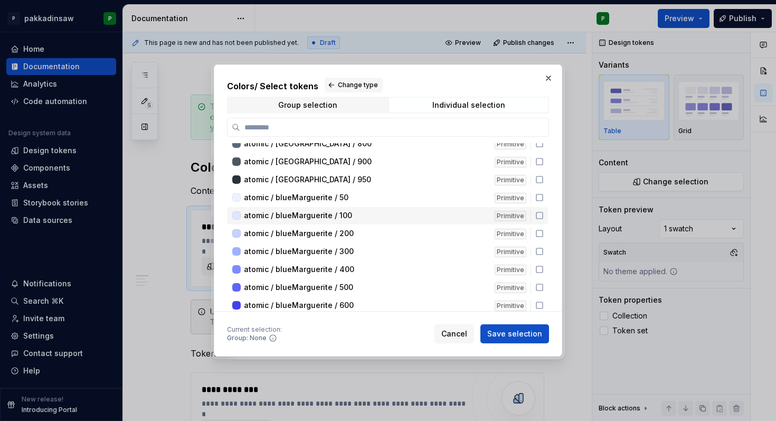
scroll to position [2788, 0]
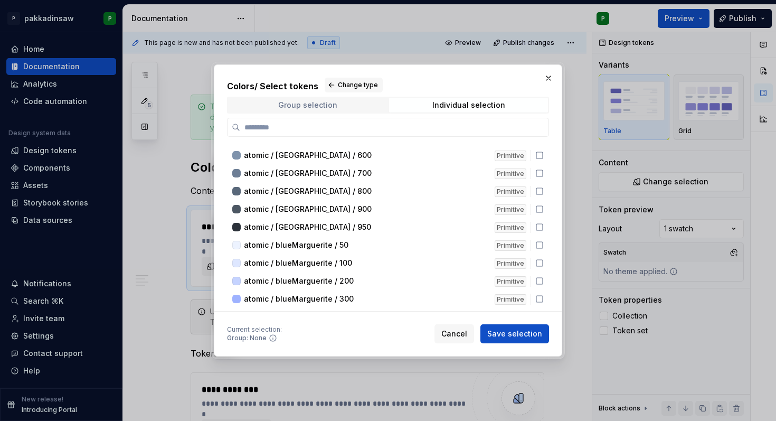
click at [311, 104] on div "Group selection" at bounding box center [307, 105] width 59 height 8
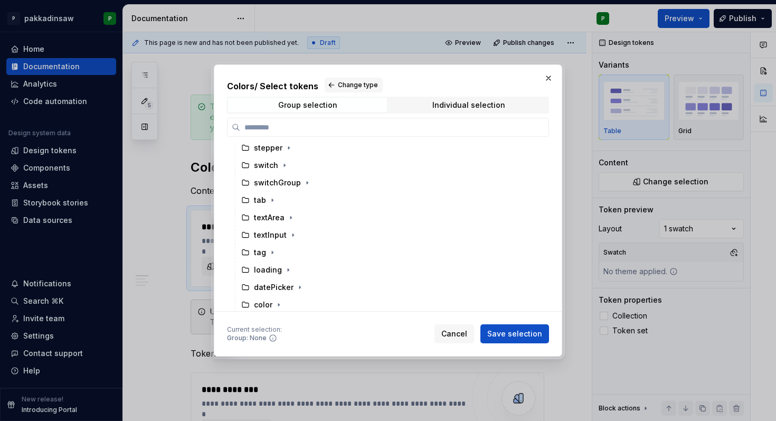
scroll to position [267, 0]
click at [279, 301] on icon "button" at bounding box center [279, 302] width 8 height 8
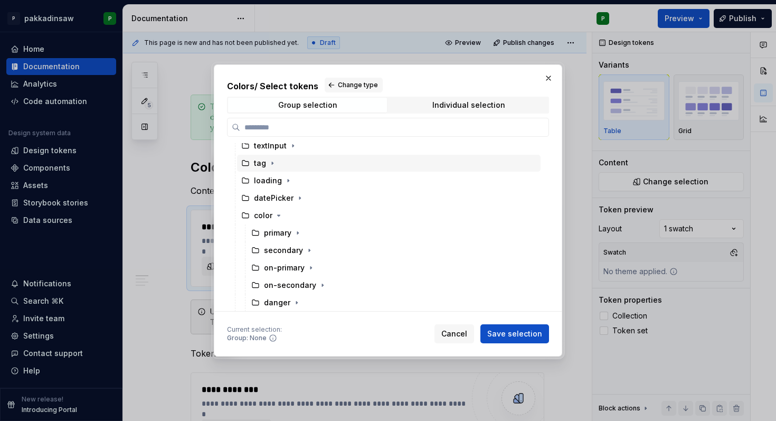
scroll to position [359, 0]
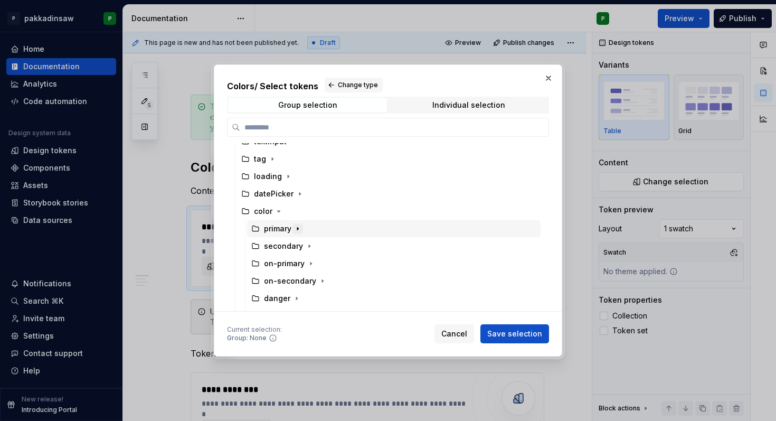
click at [299, 230] on icon "button" at bounding box center [298, 228] width 8 height 8
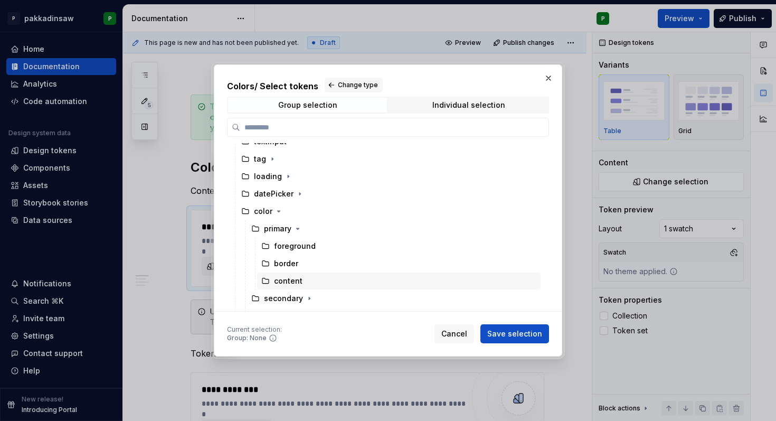
scroll to position [411, 0]
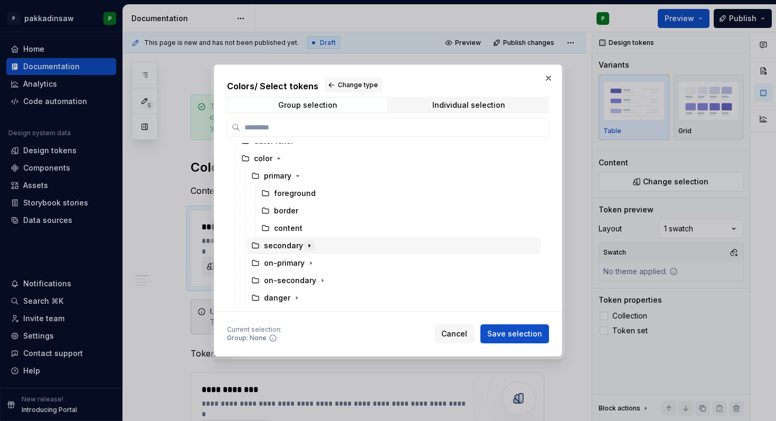
click at [309, 246] on icon "button" at bounding box center [309, 245] width 1 height 3
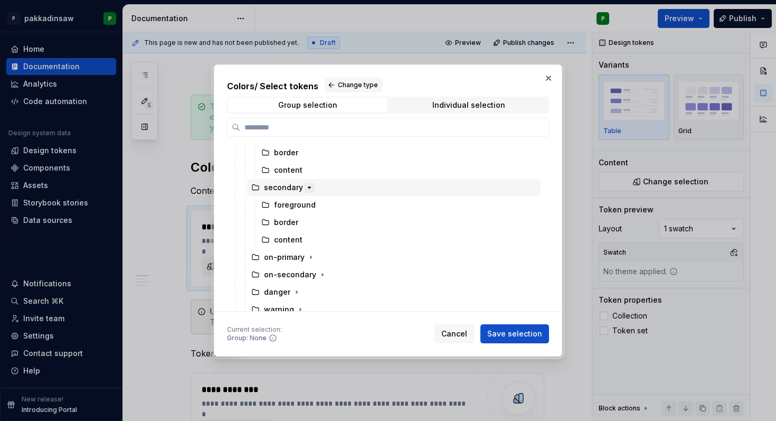
scroll to position [490, 0]
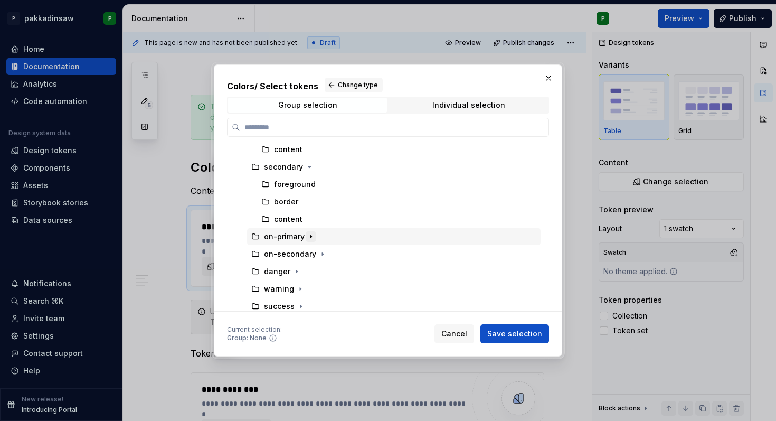
click at [308, 238] on icon "button" at bounding box center [311, 236] width 8 height 8
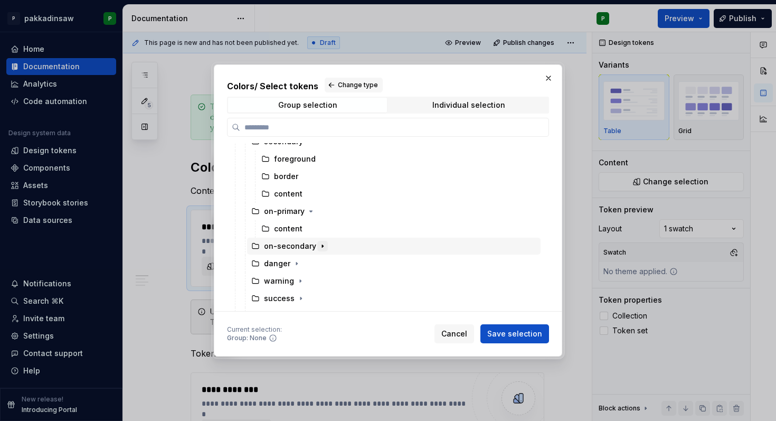
click at [322, 246] on icon "button" at bounding box center [322, 246] width 8 height 8
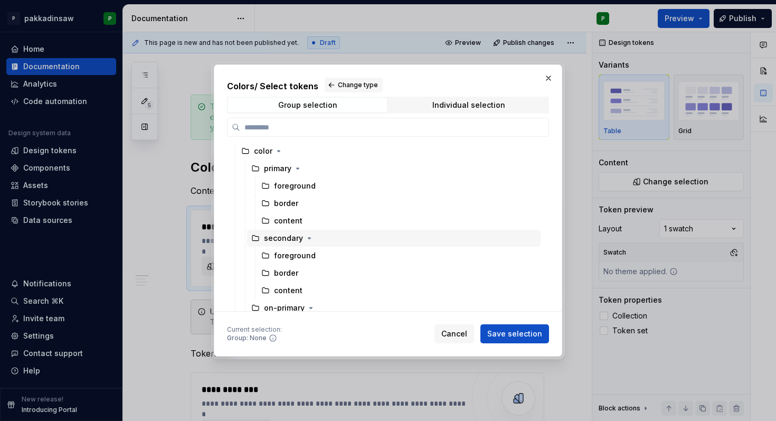
scroll to position [418, 0]
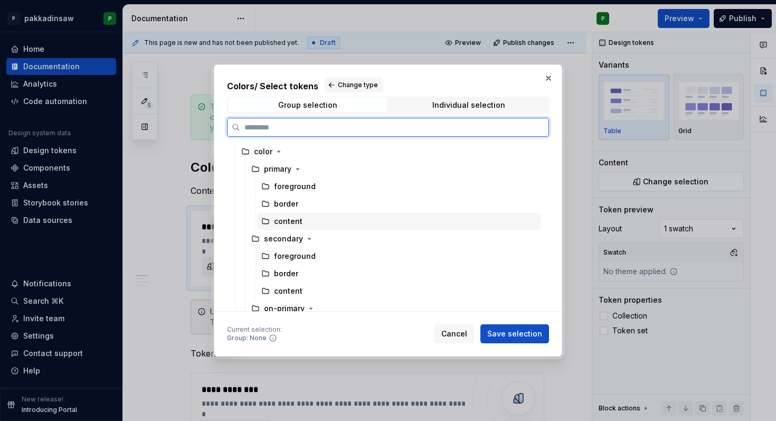
click at [296, 222] on div "content" at bounding box center [288, 221] width 29 height 11
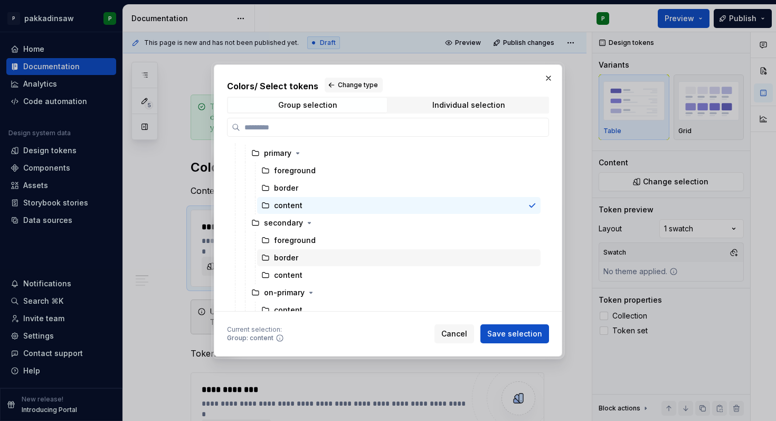
scroll to position [445, 0]
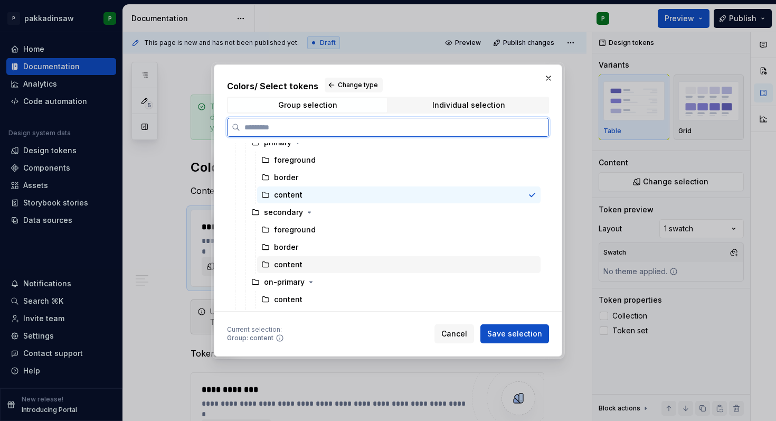
click at [300, 266] on div "content" at bounding box center [288, 264] width 29 height 11
click at [303, 191] on div "content" at bounding box center [399, 194] width 284 height 17
click at [297, 266] on div "content" at bounding box center [288, 264] width 29 height 11
click at [298, 195] on div "content" at bounding box center [288, 195] width 29 height 11
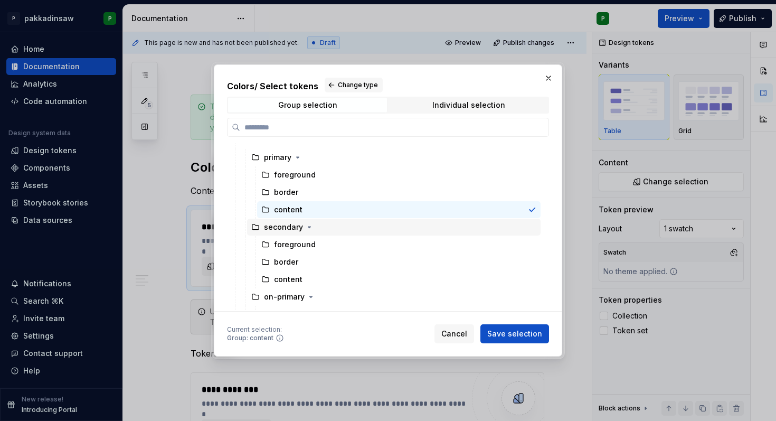
scroll to position [430, 0]
click at [502, 332] on span "Save selection" at bounding box center [515, 334] width 55 height 11
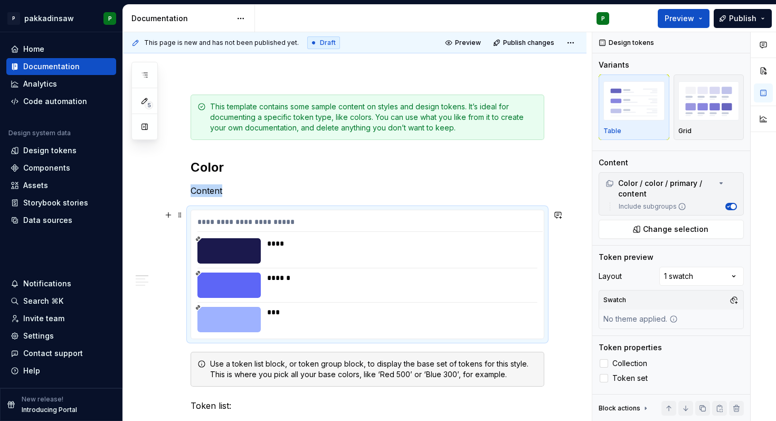
click at [416, 252] on div "****" at bounding box center [399, 250] width 264 height 25
click at [489, 247] on div "****" at bounding box center [401, 243] width 269 height 11
click at [677, 276] on div "Comments Open comments No comments yet Select ‘Comment’ from the block context …" at bounding box center [685, 226] width 184 height 389
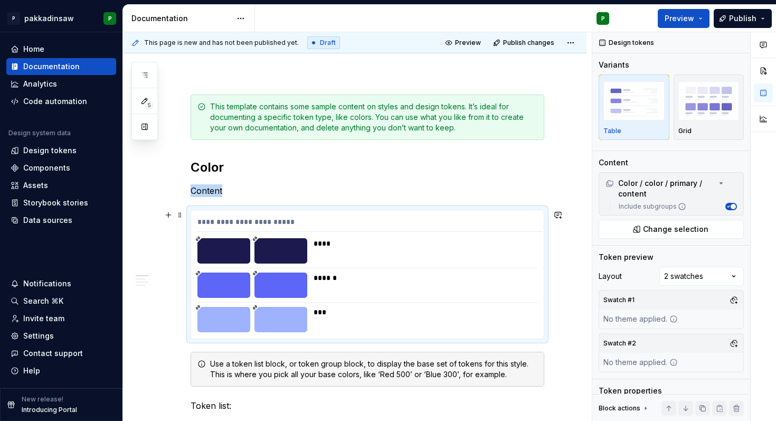
click at [275, 255] on div at bounding box center [281, 250] width 53 height 25
click at [230, 253] on div at bounding box center [224, 250] width 53 height 25
click at [267, 252] on div at bounding box center [281, 250] width 53 height 25
click at [271, 259] on div at bounding box center [281, 250] width 53 height 25
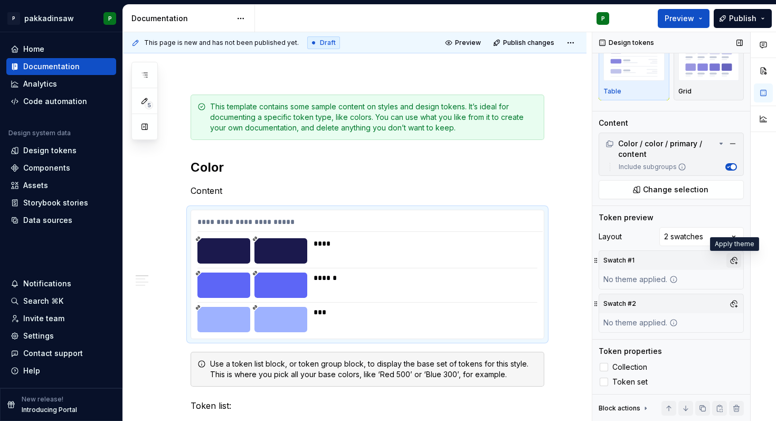
click at [733, 258] on button "button" at bounding box center [734, 260] width 15 height 15
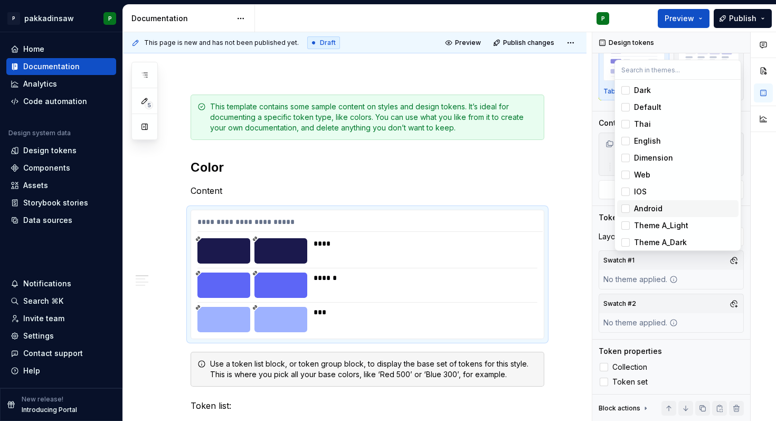
scroll to position [3, 0]
click at [626, 222] on div "Suggestions" at bounding box center [626, 223] width 8 height 8
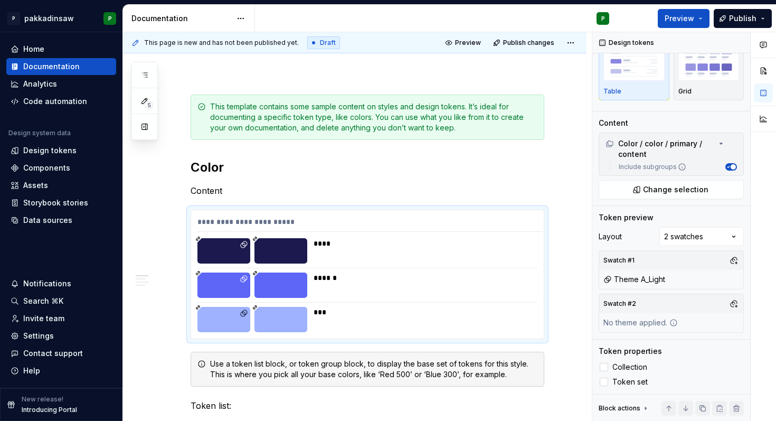
click at [734, 304] on div "Comments Open comments No comments yet Select ‘Comment’ from the block context …" at bounding box center [685, 226] width 184 height 389
click at [731, 303] on button "button" at bounding box center [734, 303] width 15 height 15
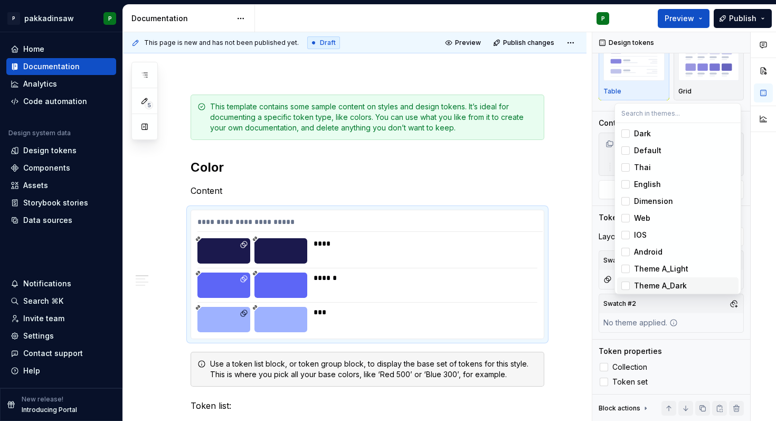
click at [668, 280] on div "Theme A_Dark" at bounding box center [660, 285] width 53 height 11
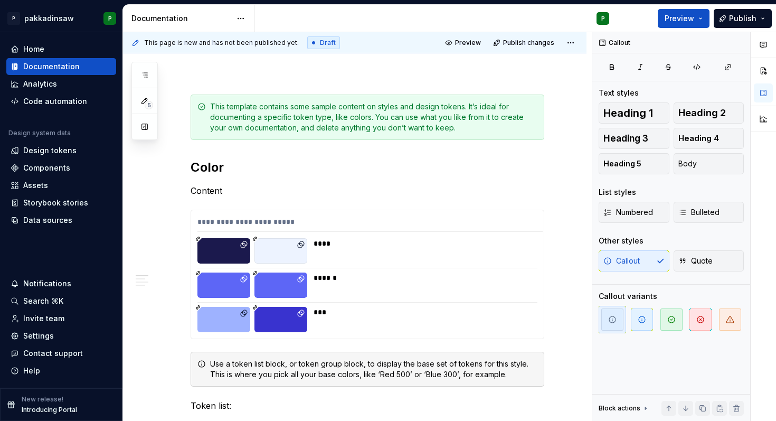
click at [577, 328] on html "P pakkadinsaw P Home Documentation Analytics Code automation Design system data…" at bounding box center [388, 210] width 776 height 421
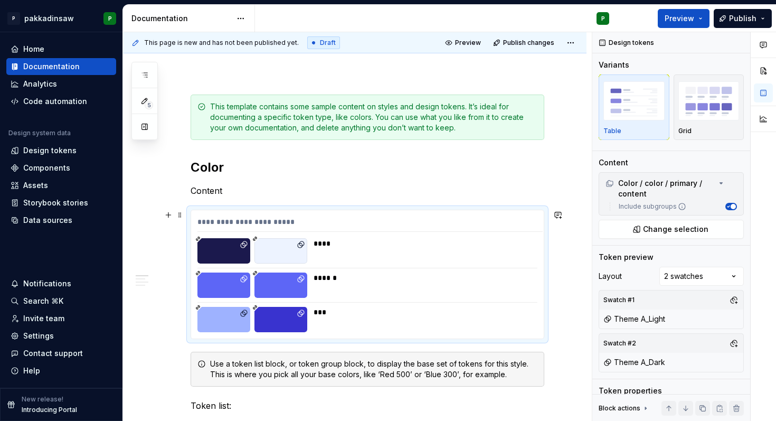
click at [342, 245] on div "****" at bounding box center [425, 243] width 223 height 11
click at [326, 242] on div "****" at bounding box center [425, 243] width 223 height 11
click at [325, 242] on div "****" at bounding box center [425, 243] width 223 height 11
click at [193, 247] on div "**********" at bounding box center [367, 274] width 353 height 128
click at [565, 215] on button "button" at bounding box center [558, 215] width 15 height 15
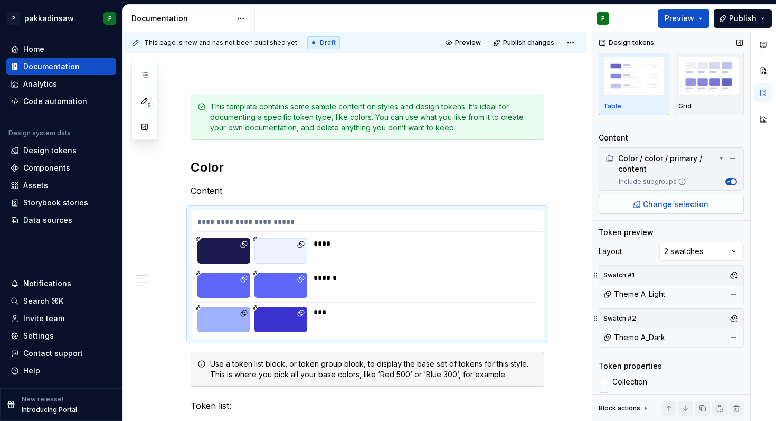
scroll to position [40, 0]
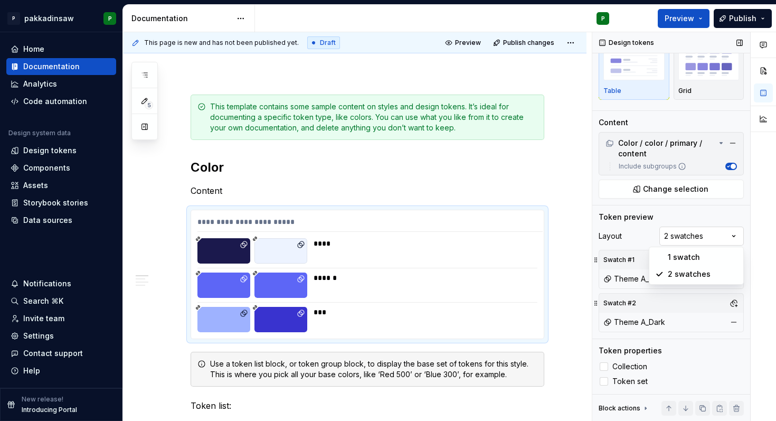
click at [673, 235] on div "Comments Open comments No comments yet Select ‘Comment’ from the block context …" at bounding box center [685, 226] width 184 height 389
click at [676, 235] on div "Comments Open comments No comments yet Select ‘Comment’ from the block context …" at bounding box center [685, 226] width 184 height 389
click at [604, 369] on div at bounding box center [604, 366] width 8 height 8
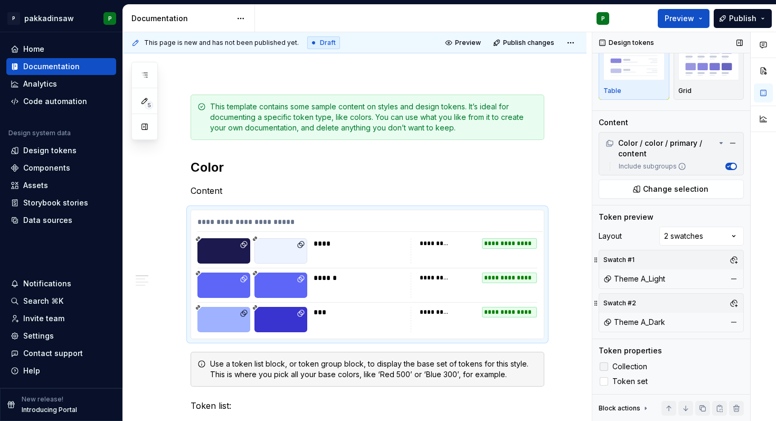
click at [604, 367] on icon at bounding box center [604, 367] width 0 height 0
click at [604, 384] on div at bounding box center [604, 381] width 8 height 8
click at [604, 381] on icon at bounding box center [604, 381] width 0 height 0
click at [604, 365] on div at bounding box center [604, 366] width 8 height 8
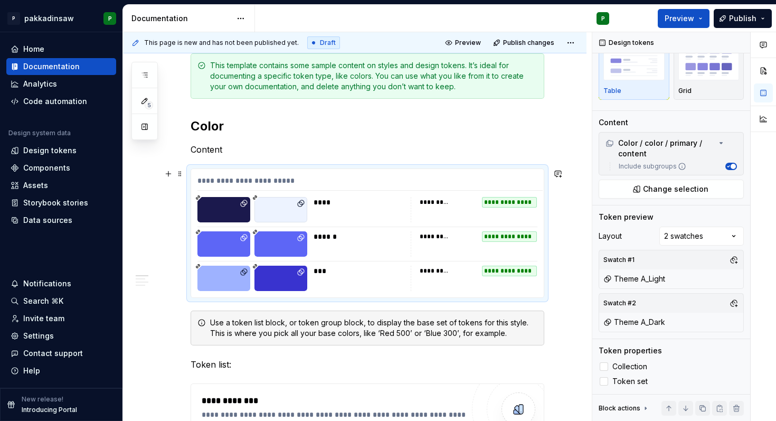
scroll to position [180, 0]
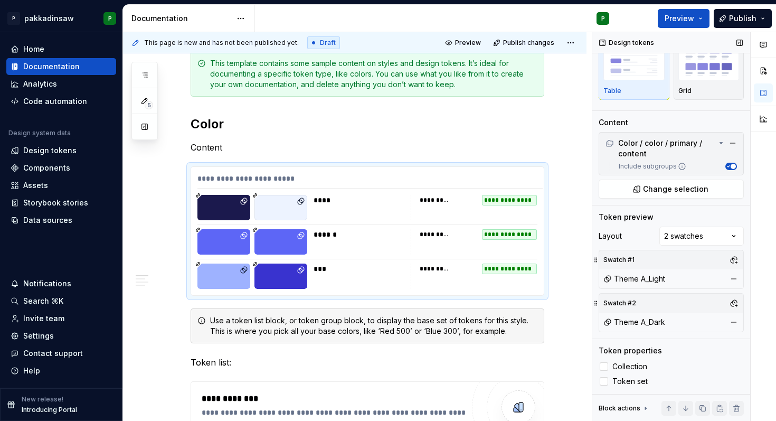
click at [645, 408] on icon at bounding box center [645, 408] width 1 height 3
click at [762, 302] on div at bounding box center [763, 226] width 25 height 389
click at [646, 299] on icon at bounding box center [646, 298] width 8 height 8
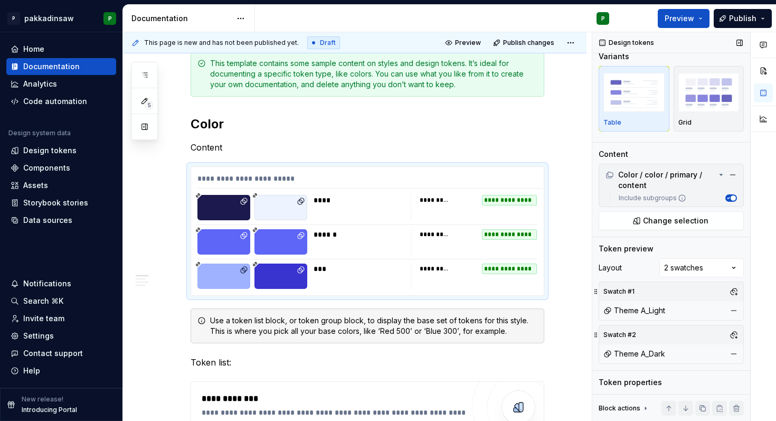
scroll to position [0, 0]
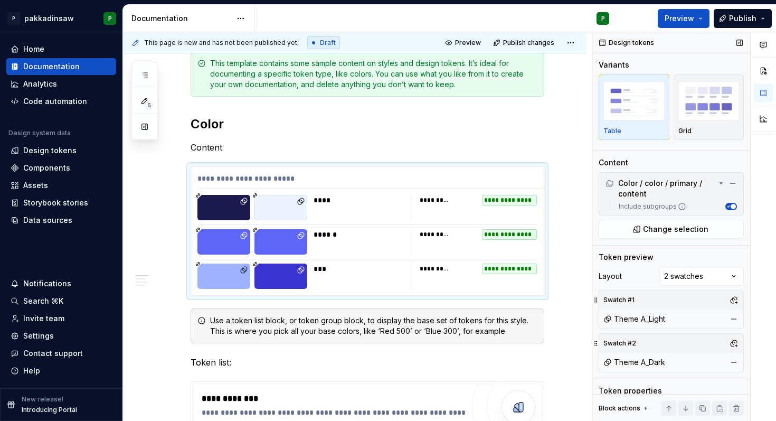
click at [681, 205] on icon at bounding box center [682, 206] width 8 height 8
click at [726, 205] on button "Include subgroups" at bounding box center [732, 206] width 12 height 7
click at [681, 205] on icon at bounding box center [682, 206] width 8 height 8
click at [726, 205] on button "Include subgroups" at bounding box center [732, 206] width 12 height 7
click at [681, 205] on icon at bounding box center [682, 206] width 8 height 8
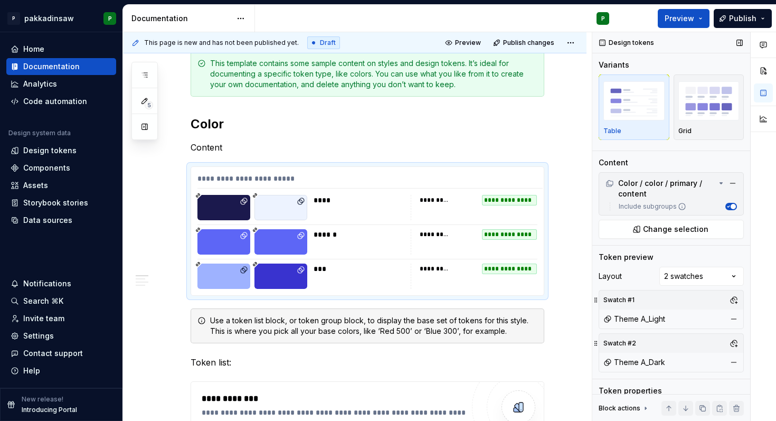
click at [726, 205] on button "Include subgroups" at bounding box center [732, 206] width 12 height 7
click at [681, 205] on icon at bounding box center [682, 206] width 8 height 8
click at [726, 205] on button "Include subgroups" at bounding box center [732, 206] width 12 height 7
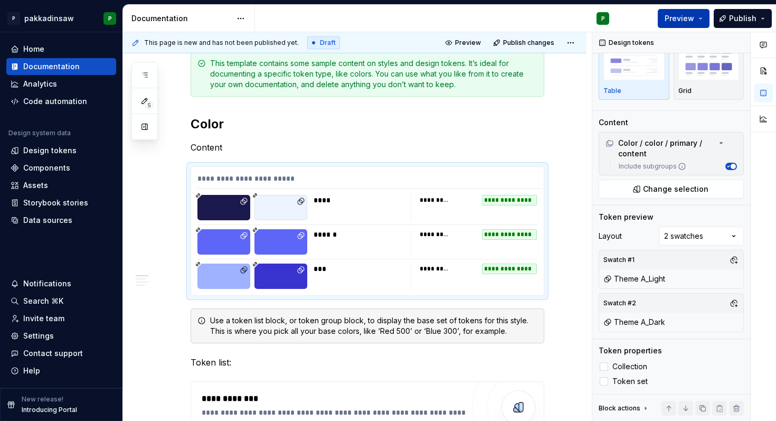
click at [679, 16] on span "Preview" at bounding box center [680, 18] width 30 height 11
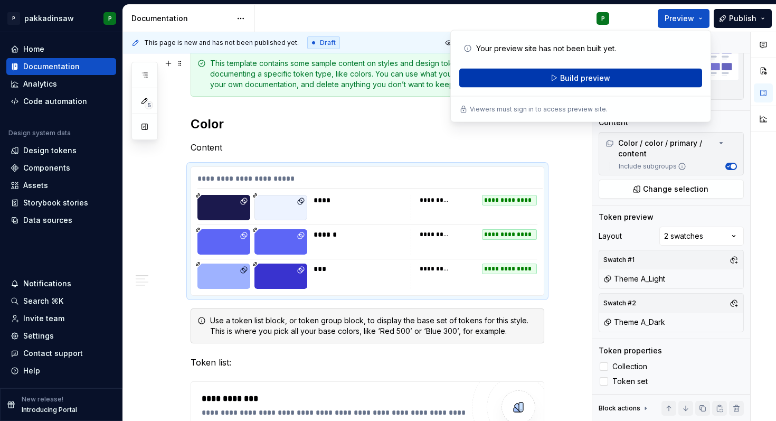
click at [573, 79] on span "Build preview" at bounding box center [585, 78] width 50 height 11
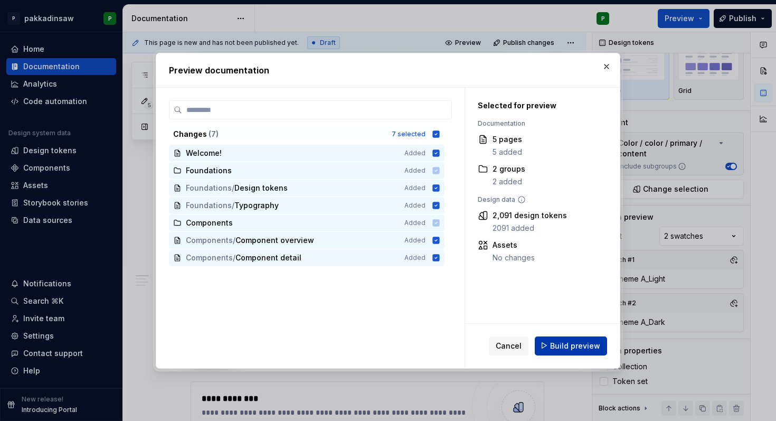
click at [548, 348] on button "Build preview" at bounding box center [571, 345] width 72 height 19
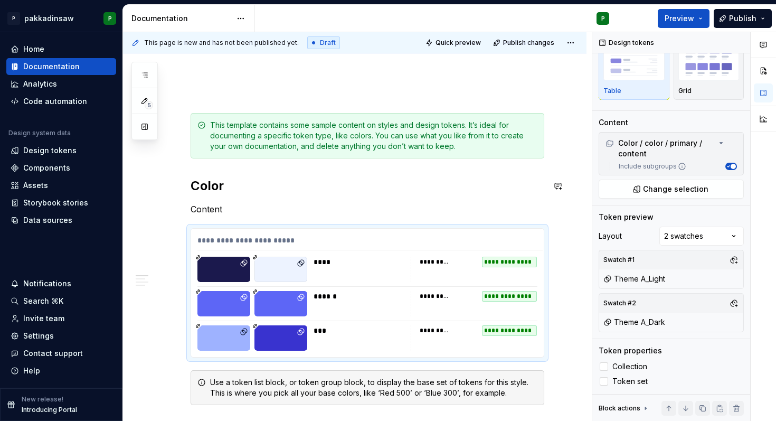
scroll to position [116, 0]
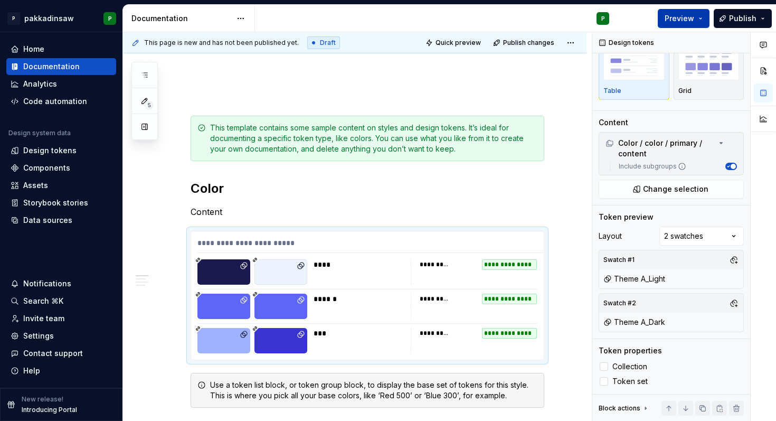
click at [691, 14] on span "Preview" at bounding box center [680, 18] width 30 height 11
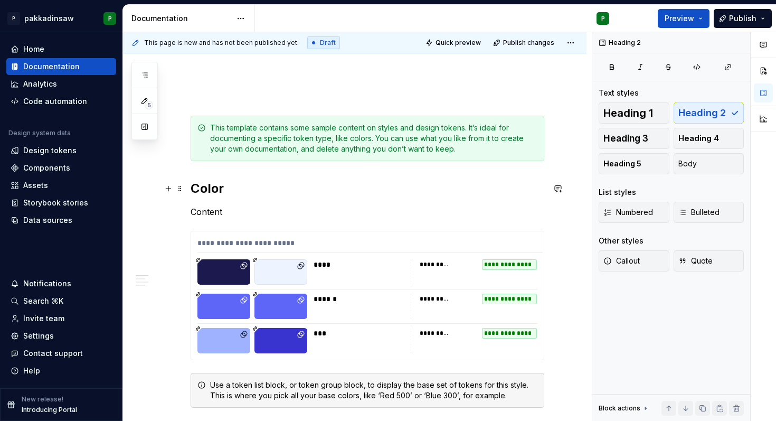
click at [462, 181] on h2 "Color" at bounding box center [368, 188] width 354 height 17
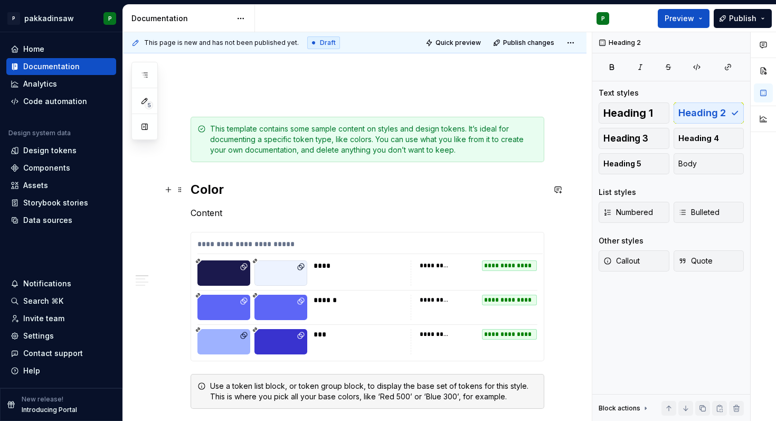
scroll to position [114, 0]
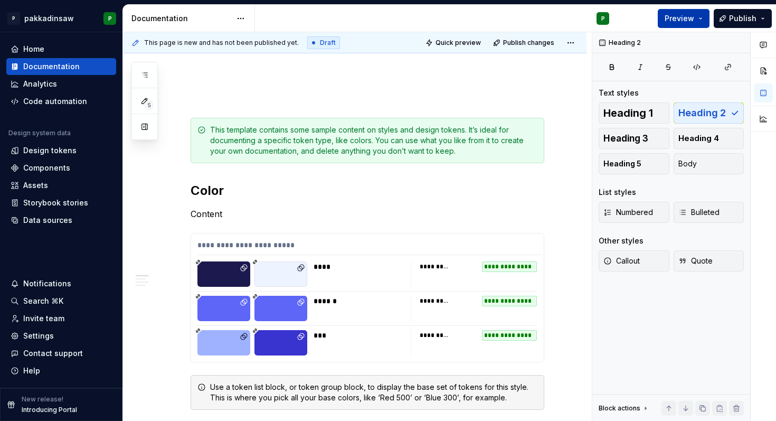
click at [685, 14] on span "Preview" at bounding box center [680, 18] width 30 height 11
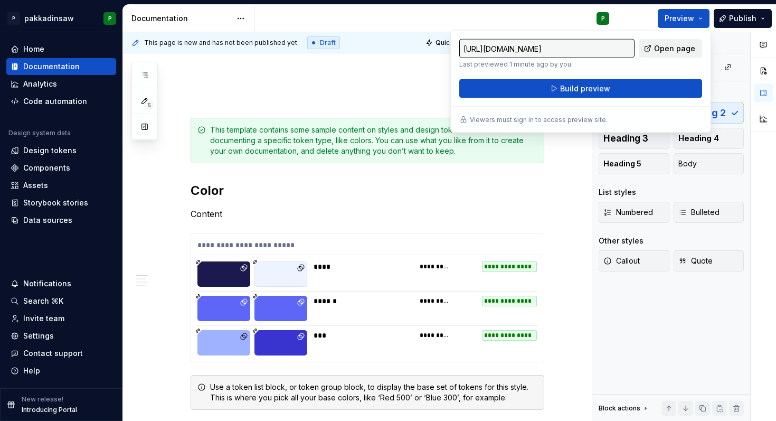
click at [663, 48] on span "Open page" at bounding box center [674, 48] width 41 height 11
type textarea "*"
